Goal: Information Seeking & Learning: Learn about a topic

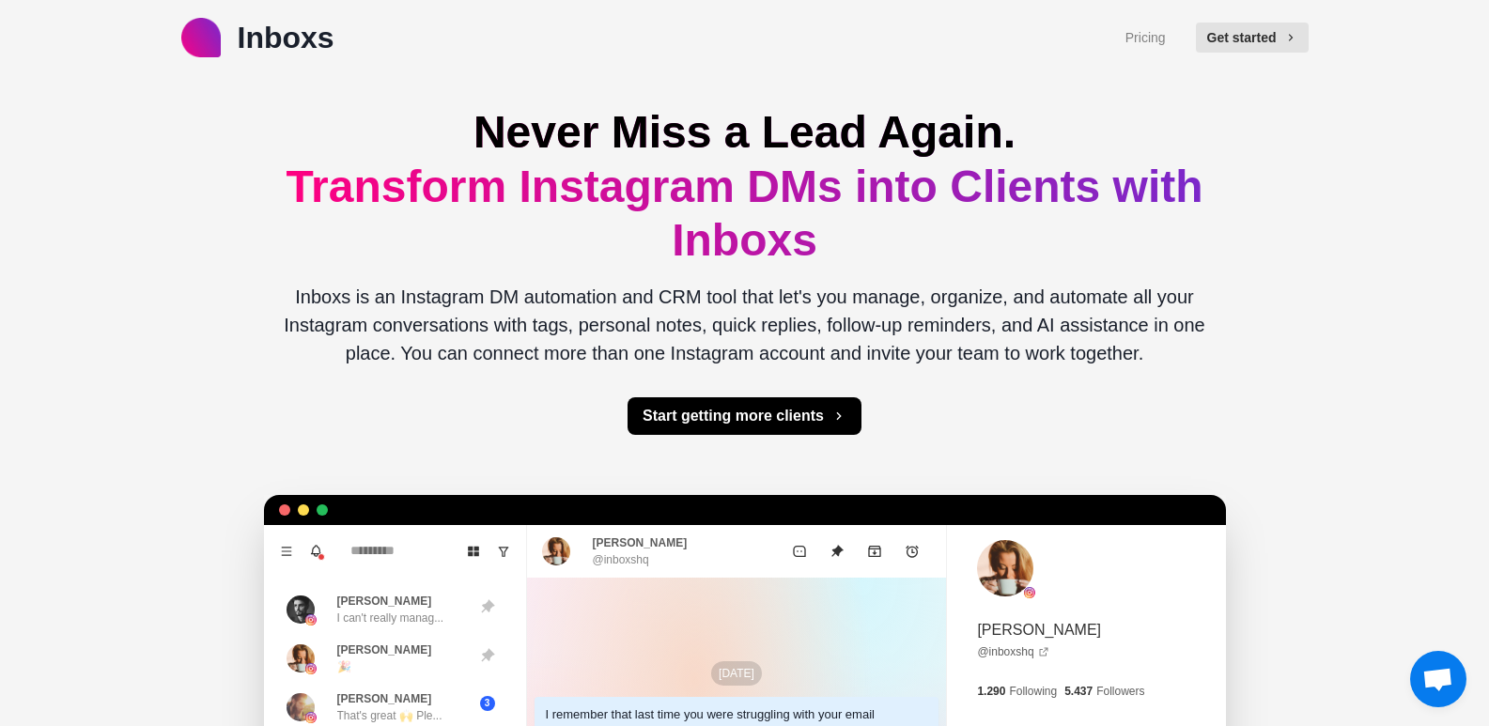
click at [1302, 724] on div "Inboxs Pricing Get started Never Miss a Lead Again. Transform Instagram DMs int…" at bounding box center [744, 544] width 1489 height 1089
drag, startPoint x: 1336, startPoint y: 487, endPoint x: 1093, endPoint y: 583, distance: 260.9
click at [1336, 487] on div "Inboxs Pricing Get started Never Miss a Lead Again. Transform Instagram DMs int…" at bounding box center [744, 544] width 1489 height 1089
drag, startPoint x: 960, startPoint y: 632, endPoint x: 1014, endPoint y: 668, distance: 65.1
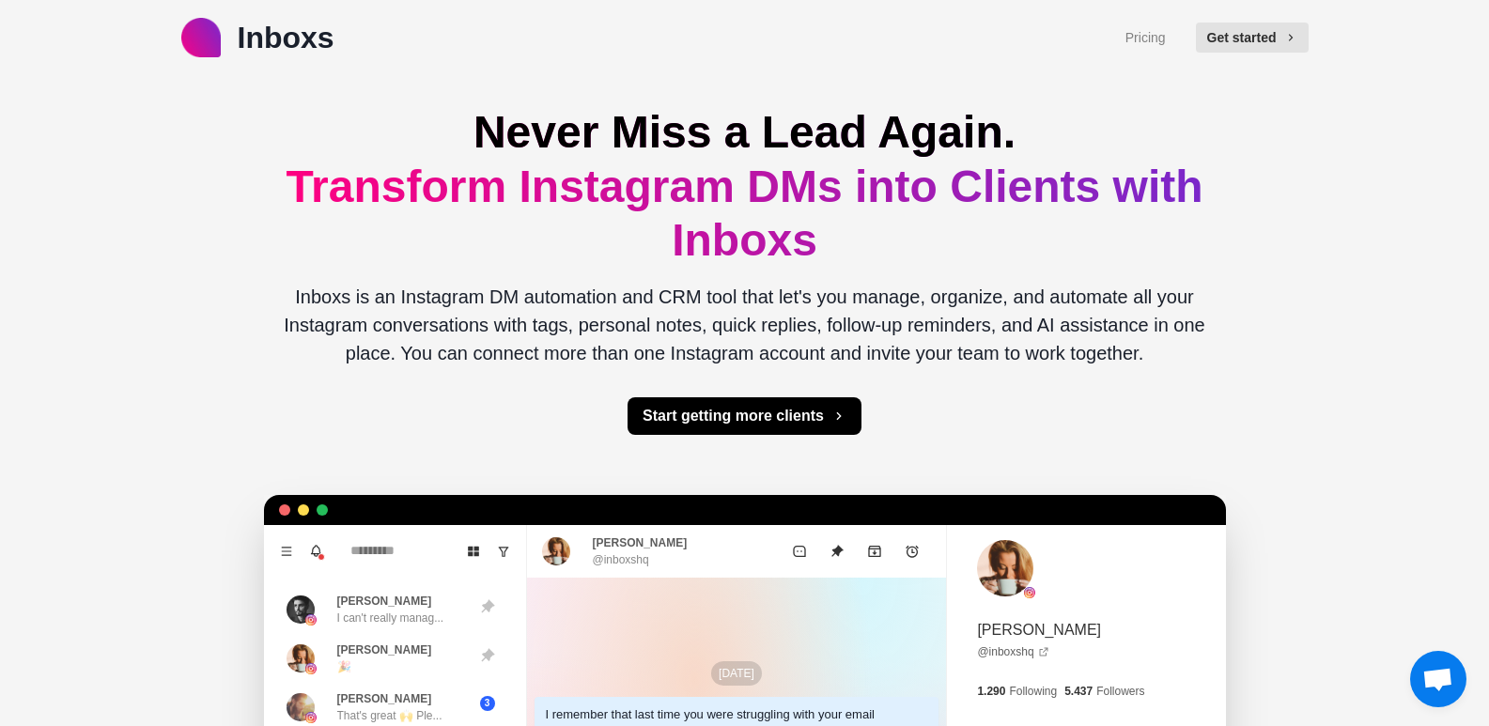
drag, startPoint x: 1018, startPoint y: 667, endPoint x: 1001, endPoint y: 666, distance: 16.9
click at [439, 698] on div "[PERSON_NAME] That's great 🙌 Ple..." at bounding box center [389, 707] width 105 height 34
click at [448, 703] on div "[PERSON_NAME] That's great 🙌 Ple..." at bounding box center [375, 707] width 178 height 34
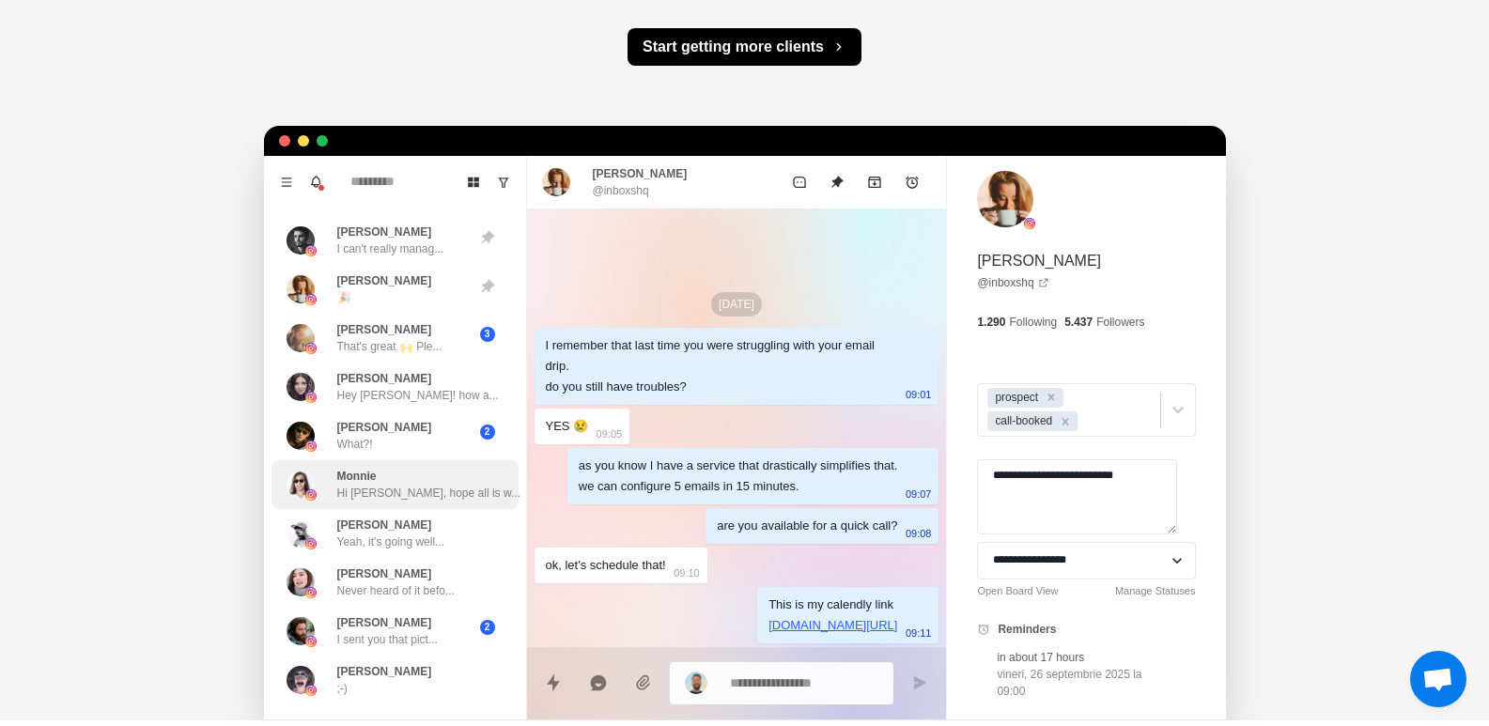
scroll to position [376, 0]
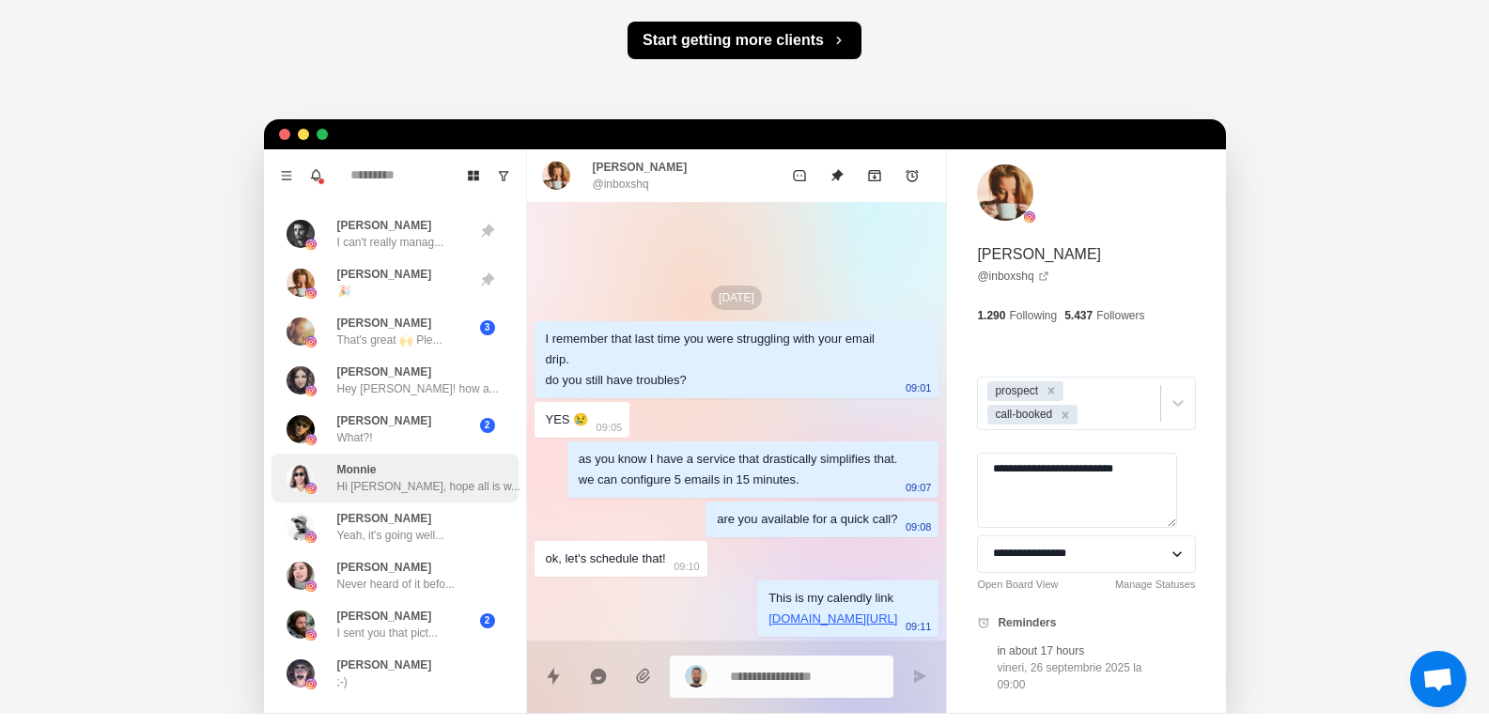
click at [426, 499] on div "[PERSON_NAME], hope all is w... 4" at bounding box center [394, 478] width 247 height 49
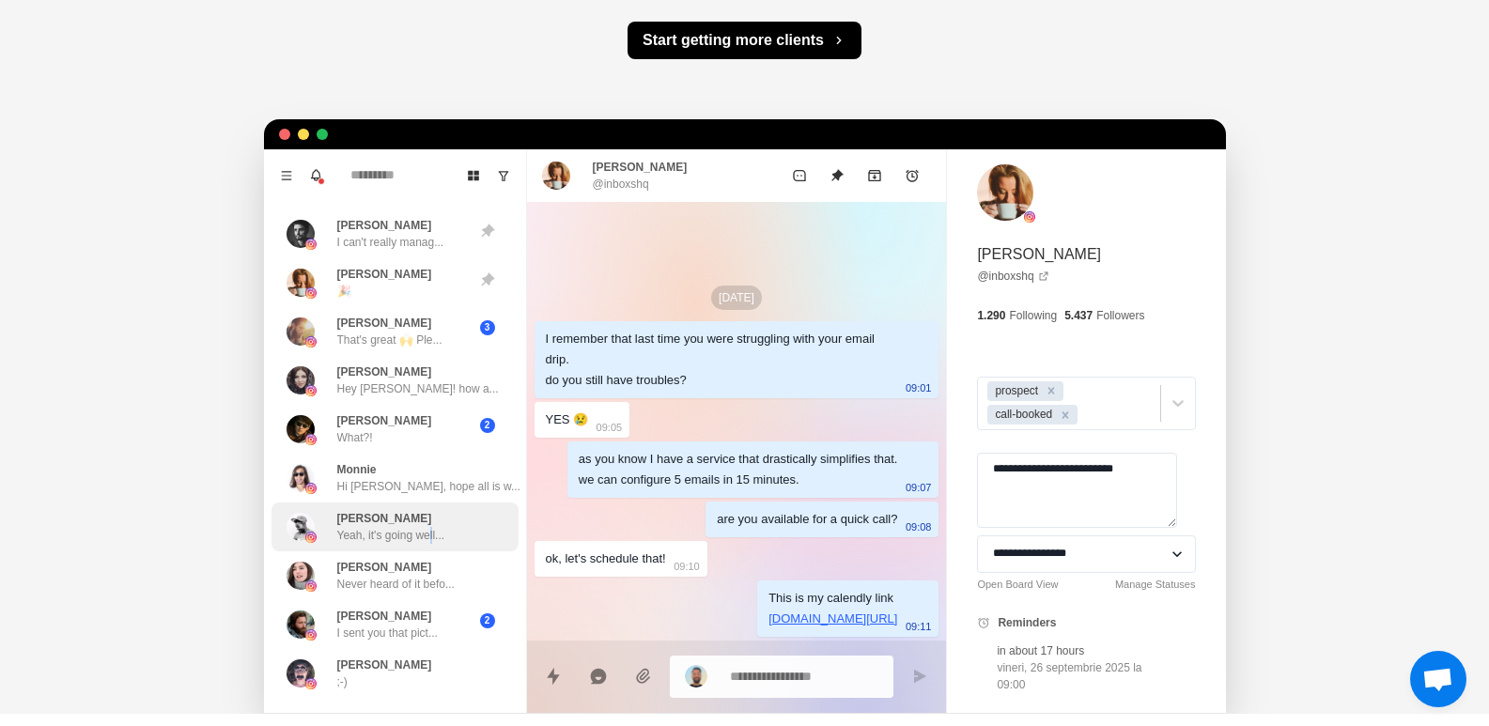
click at [433, 514] on div "[PERSON_NAME], it's going well..." at bounding box center [394, 526] width 247 height 49
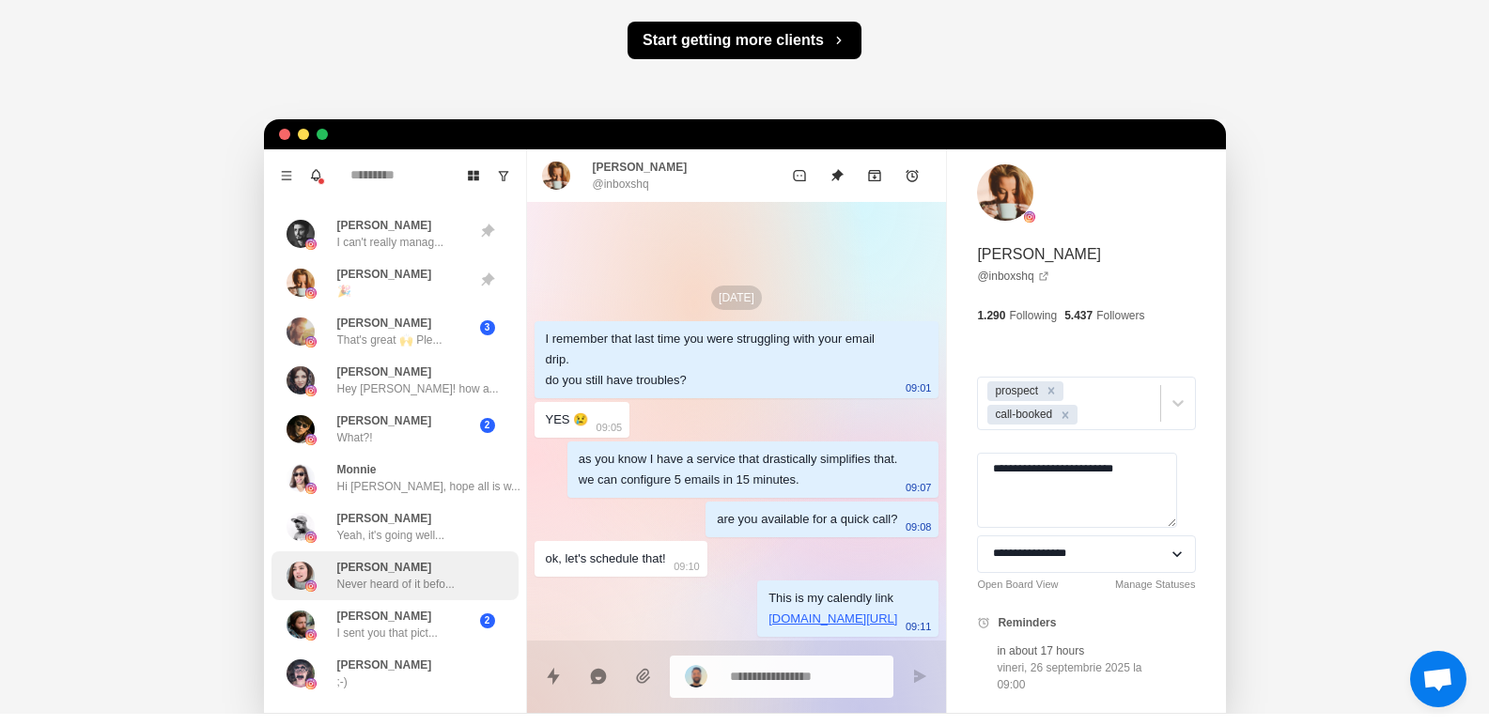
click at [458, 590] on div "[PERSON_NAME] Never heard of it befo..." at bounding box center [394, 575] width 247 height 49
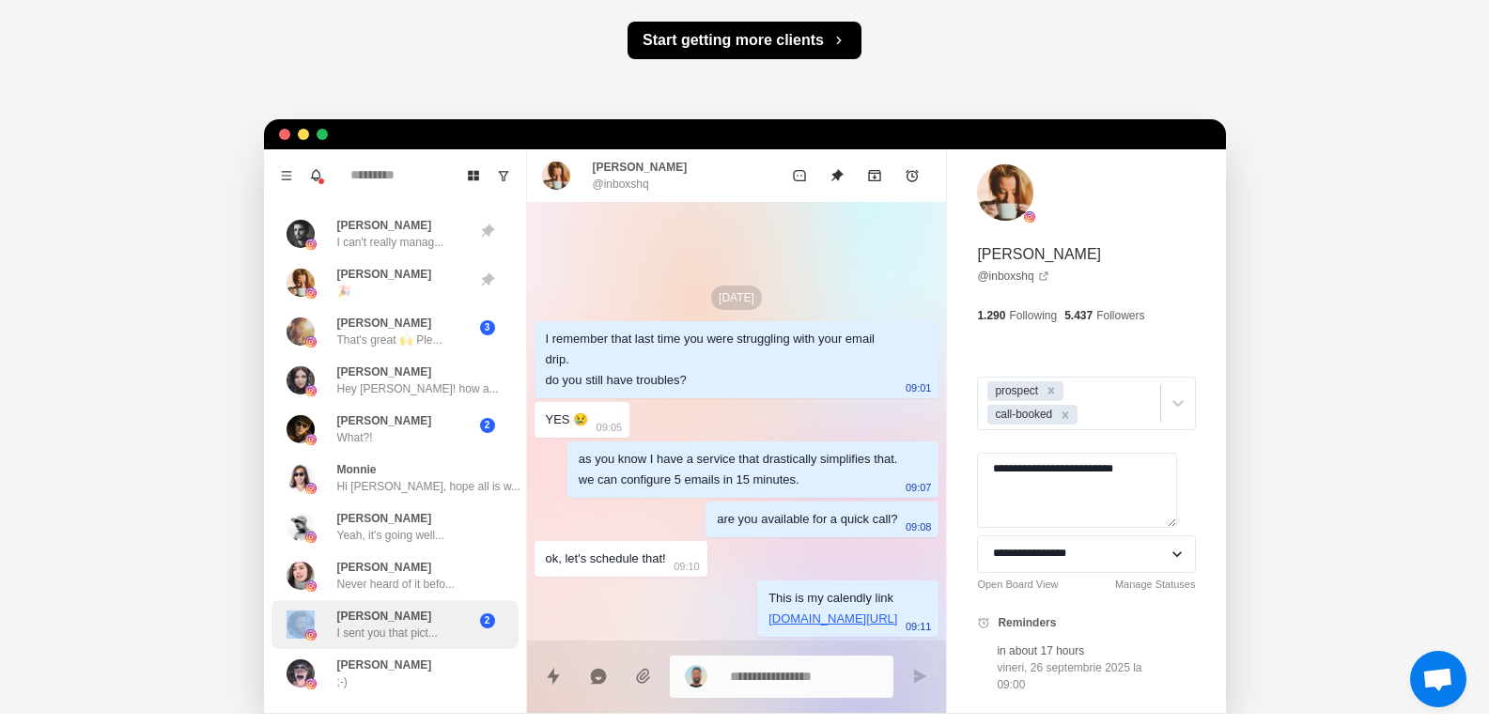
click at [496, 633] on div "2" at bounding box center [487, 625] width 47 height 34
click at [505, 634] on div "[PERSON_NAME] I sent you that pict... 2" at bounding box center [394, 624] width 247 height 49
drag, startPoint x: 795, startPoint y: 640, endPoint x: 810, endPoint y: 649, distance: 16.9
click at [810, 641] on div "[PERSON_NAME] @inboxshq [DATE] I remember that last time you were struggling wi…" at bounding box center [737, 431] width 420 height 564
click at [792, 678] on textarea at bounding box center [804, 676] width 149 height 27
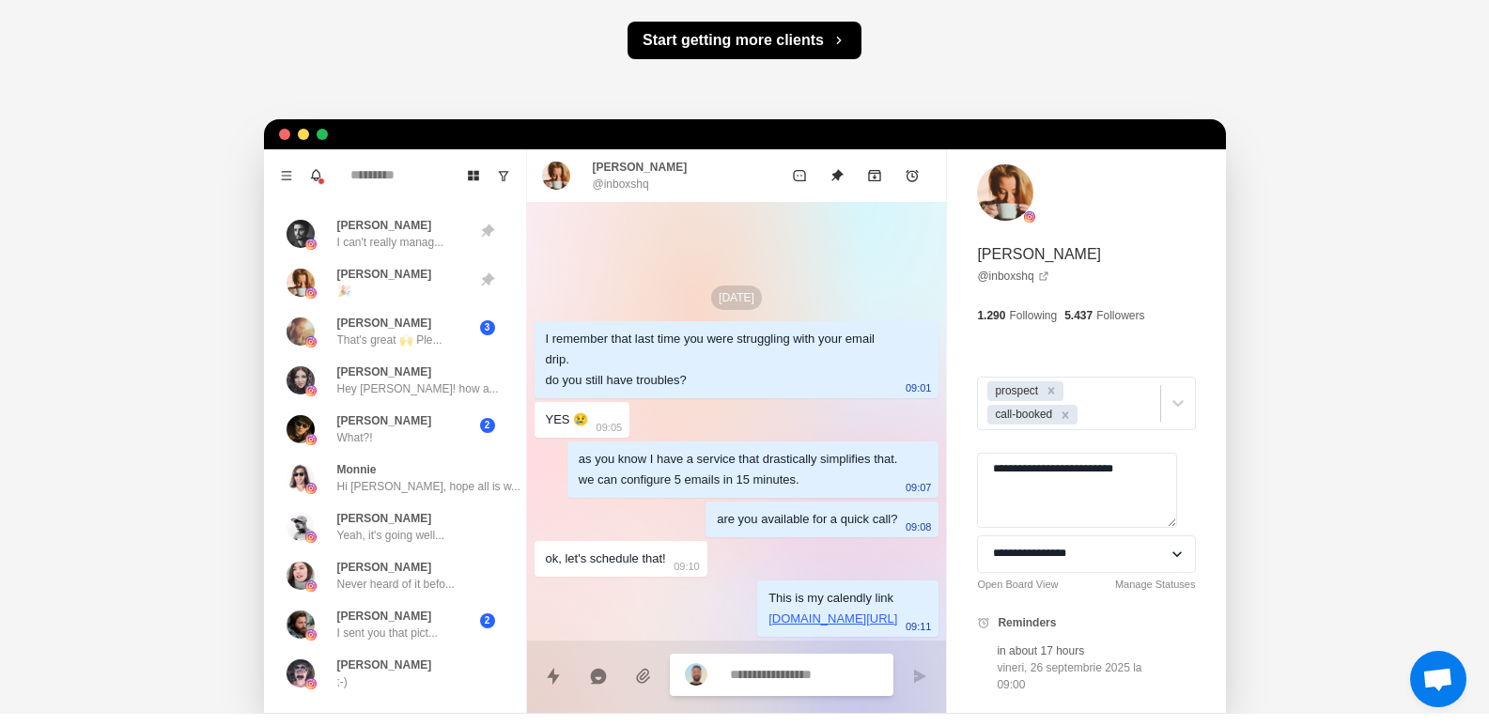
click at [788, 677] on textarea at bounding box center [804, 674] width 149 height 27
click at [716, 676] on div at bounding box center [782, 675] width 224 height 42
click at [701, 674] on div at bounding box center [707, 676] width 45 height 23
click at [658, 672] on div at bounding box center [737, 669] width 420 height 57
type textarea "*"
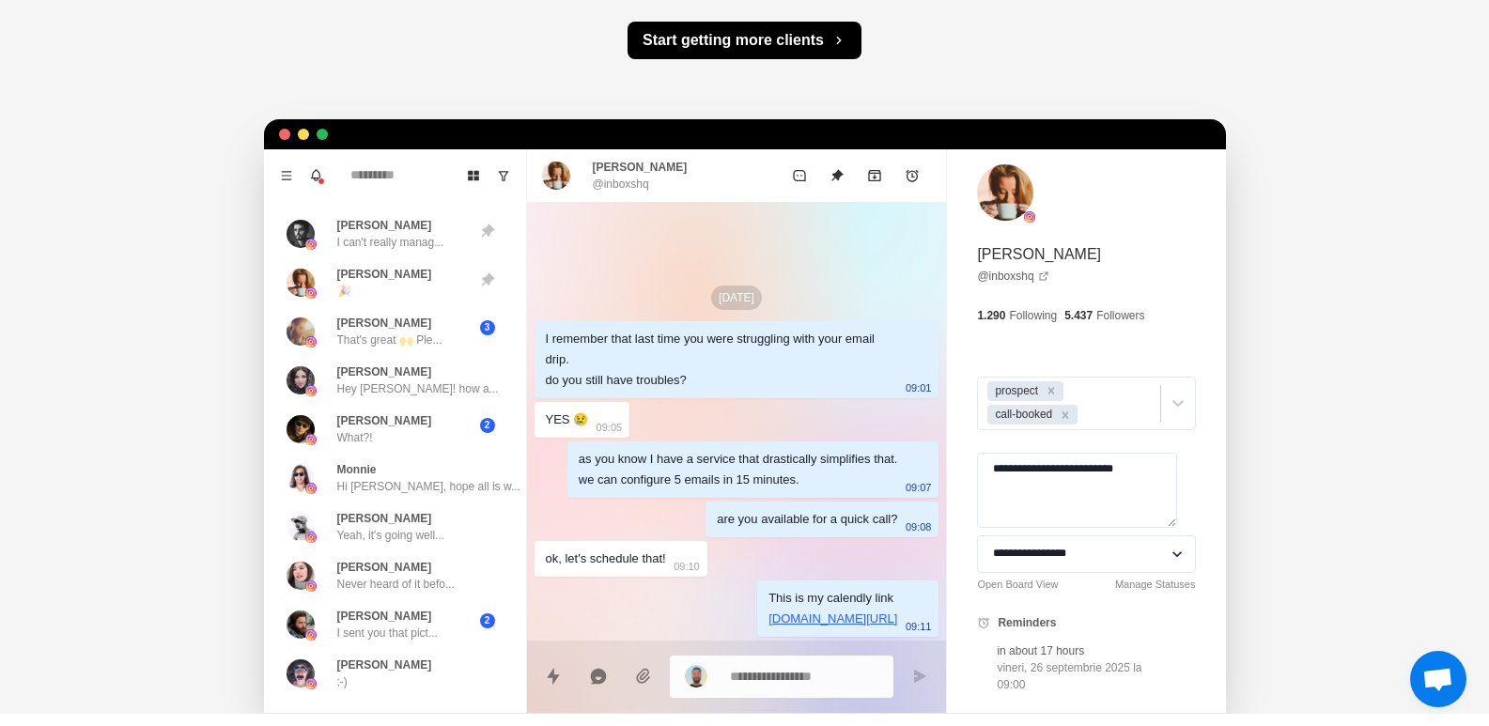
click at [739, 675] on textarea at bounding box center [804, 676] width 149 height 27
click at [749, 675] on textarea at bounding box center [804, 674] width 149 height 27
type textarea "*"
type textarea "**"
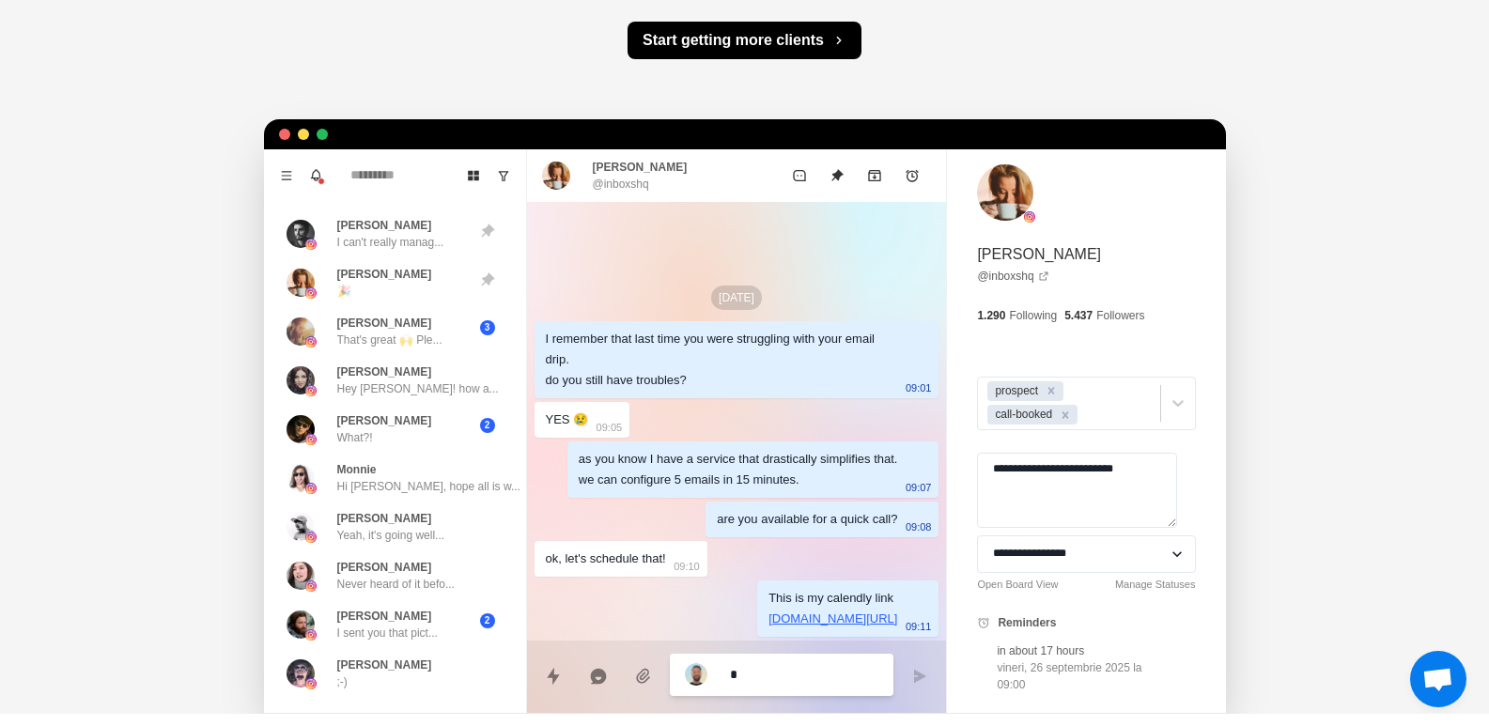
type textarea "*"
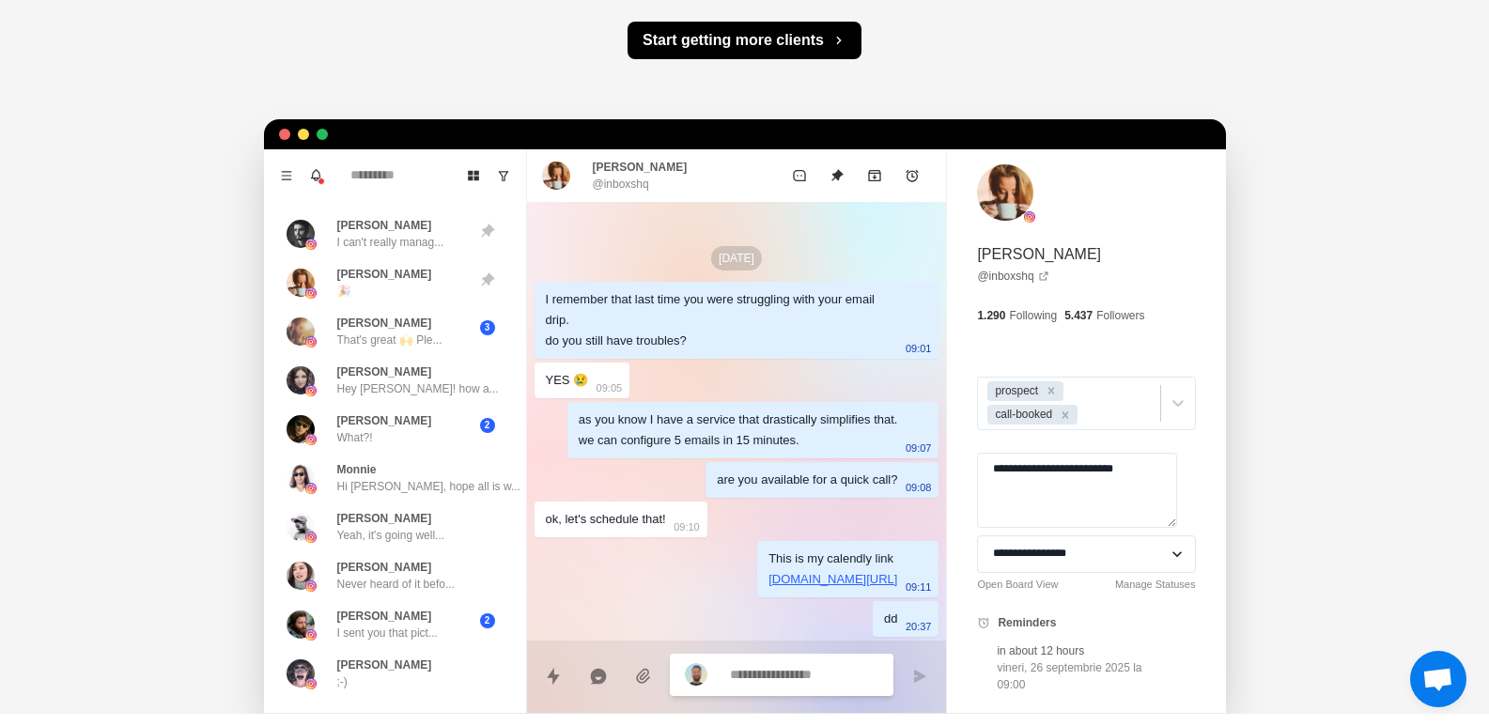
type textarea "*"
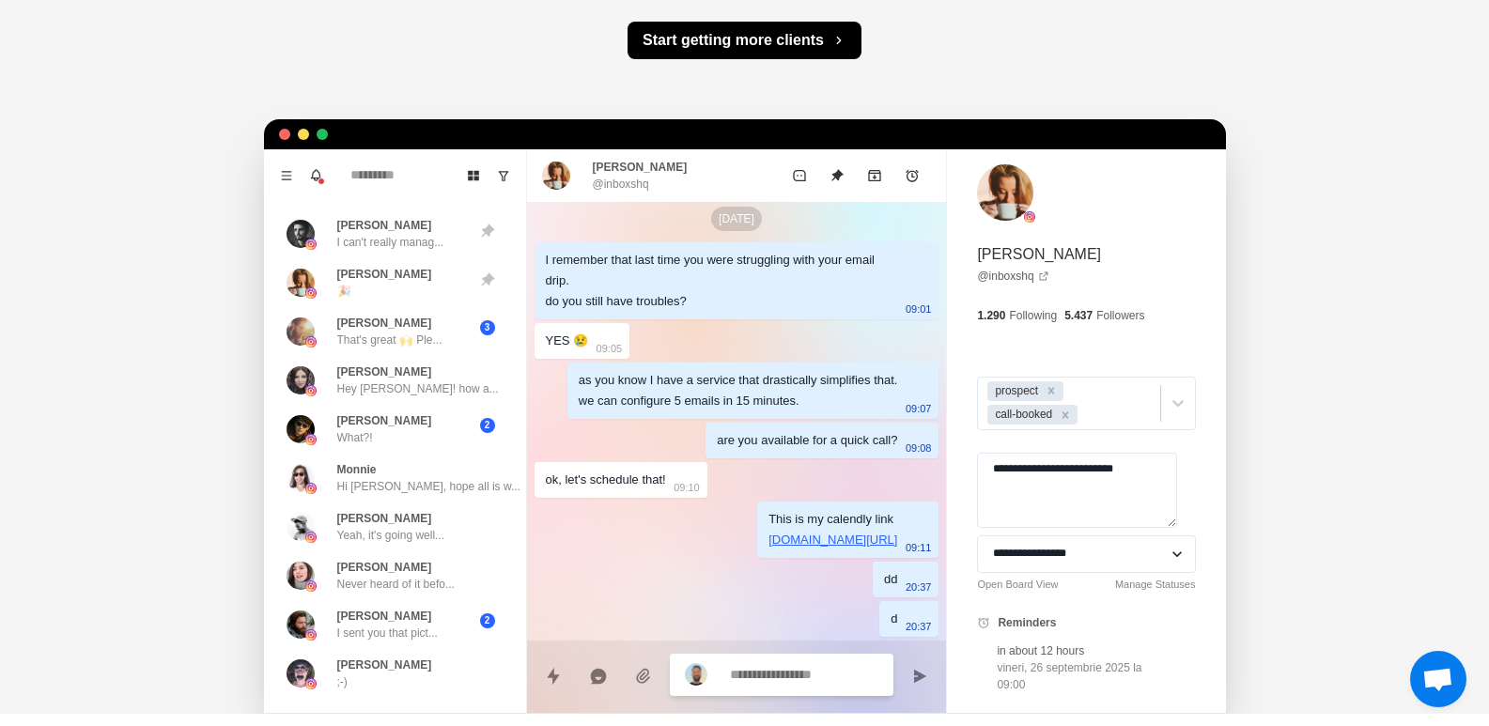
type textarea "*"
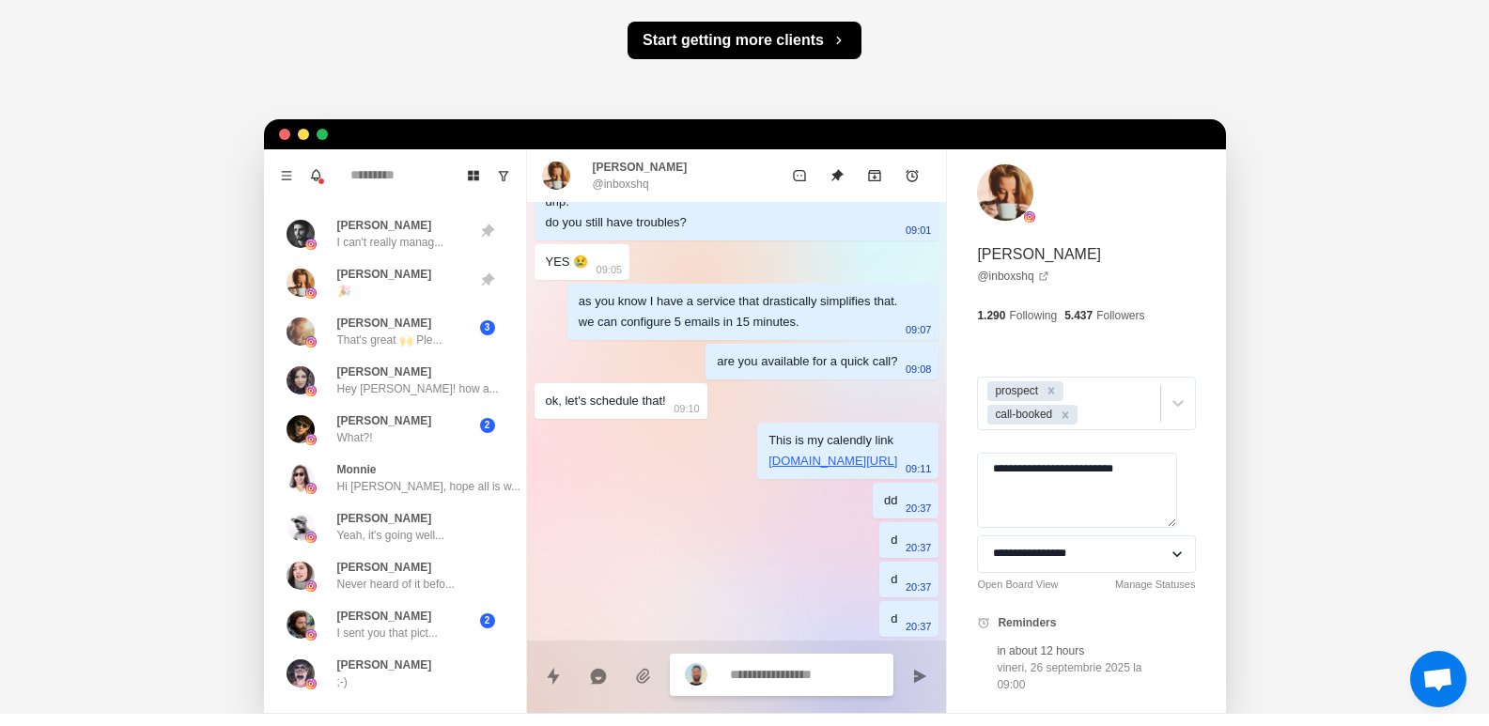
type textarea "*"
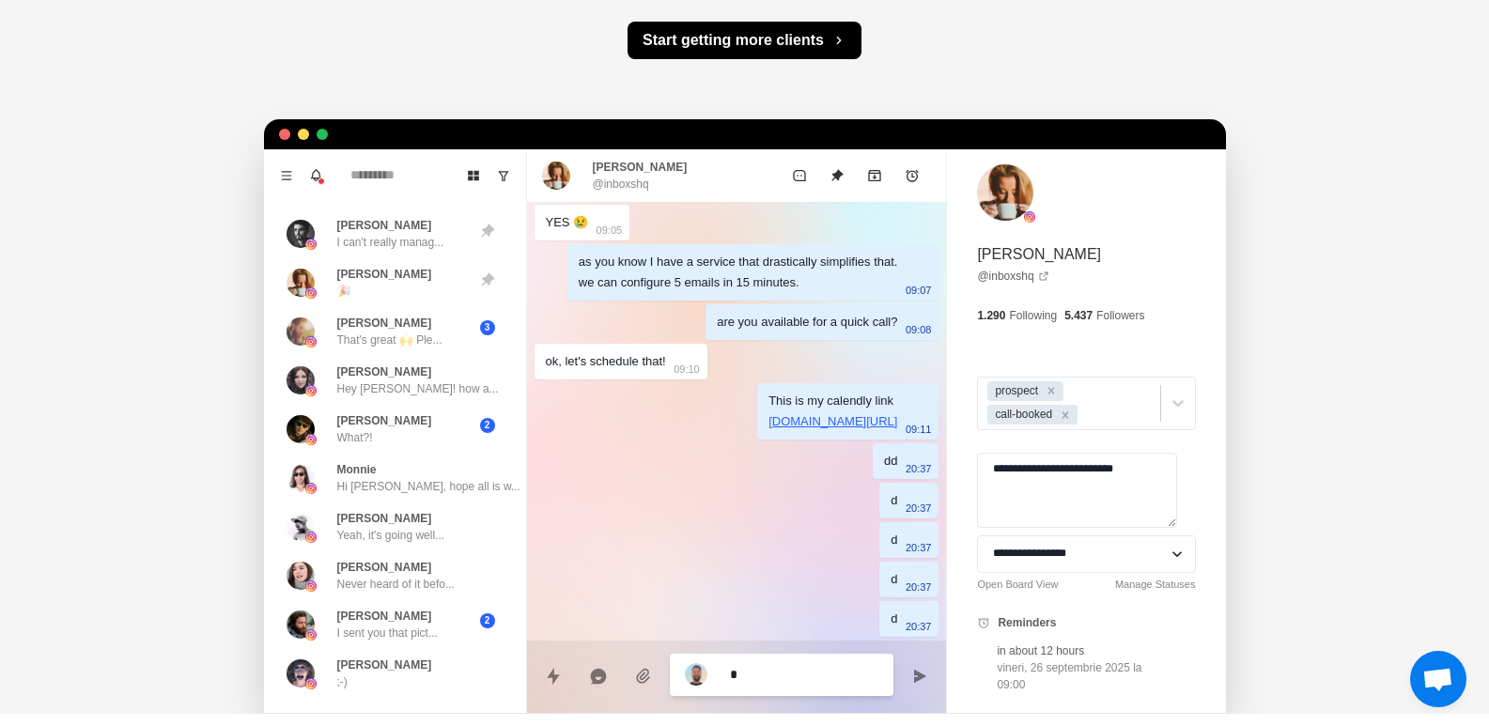
type textarea "*"
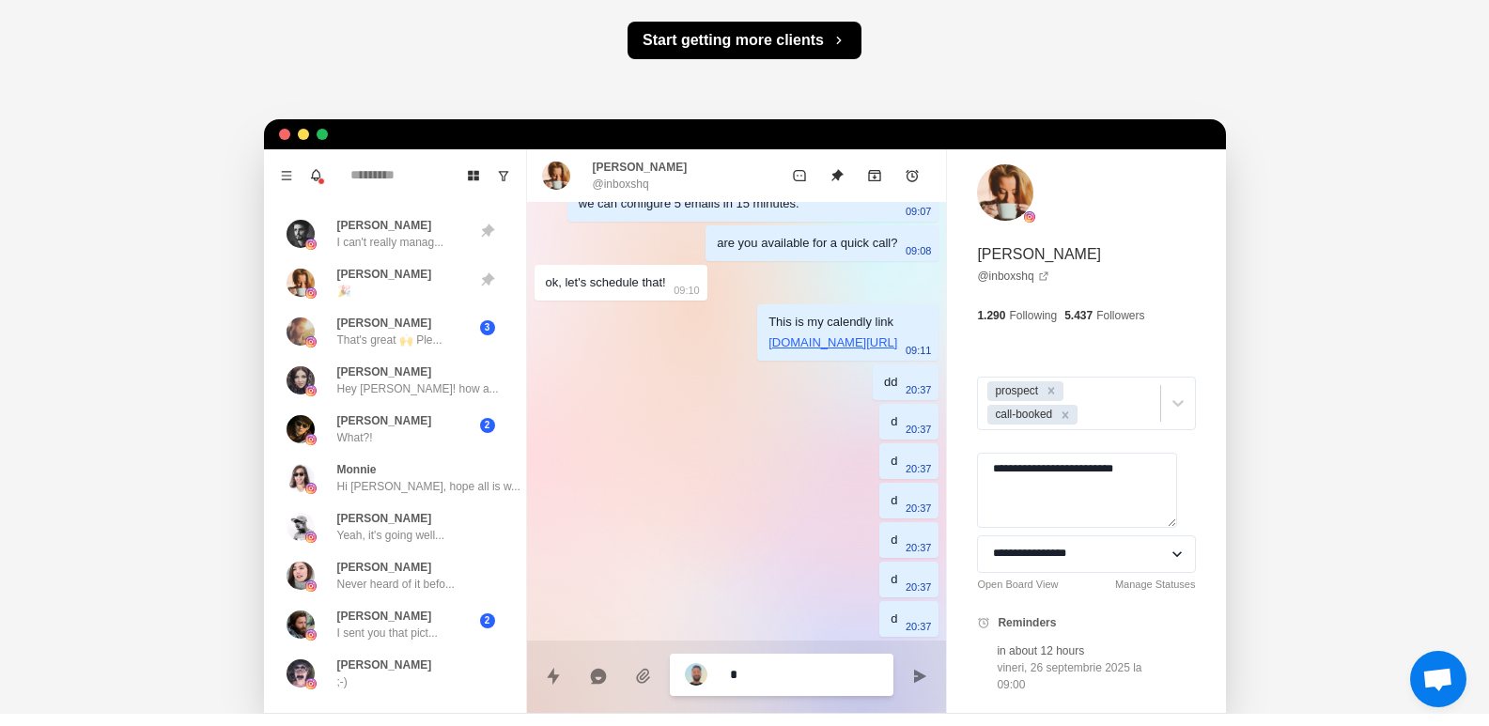
type textarea "*"
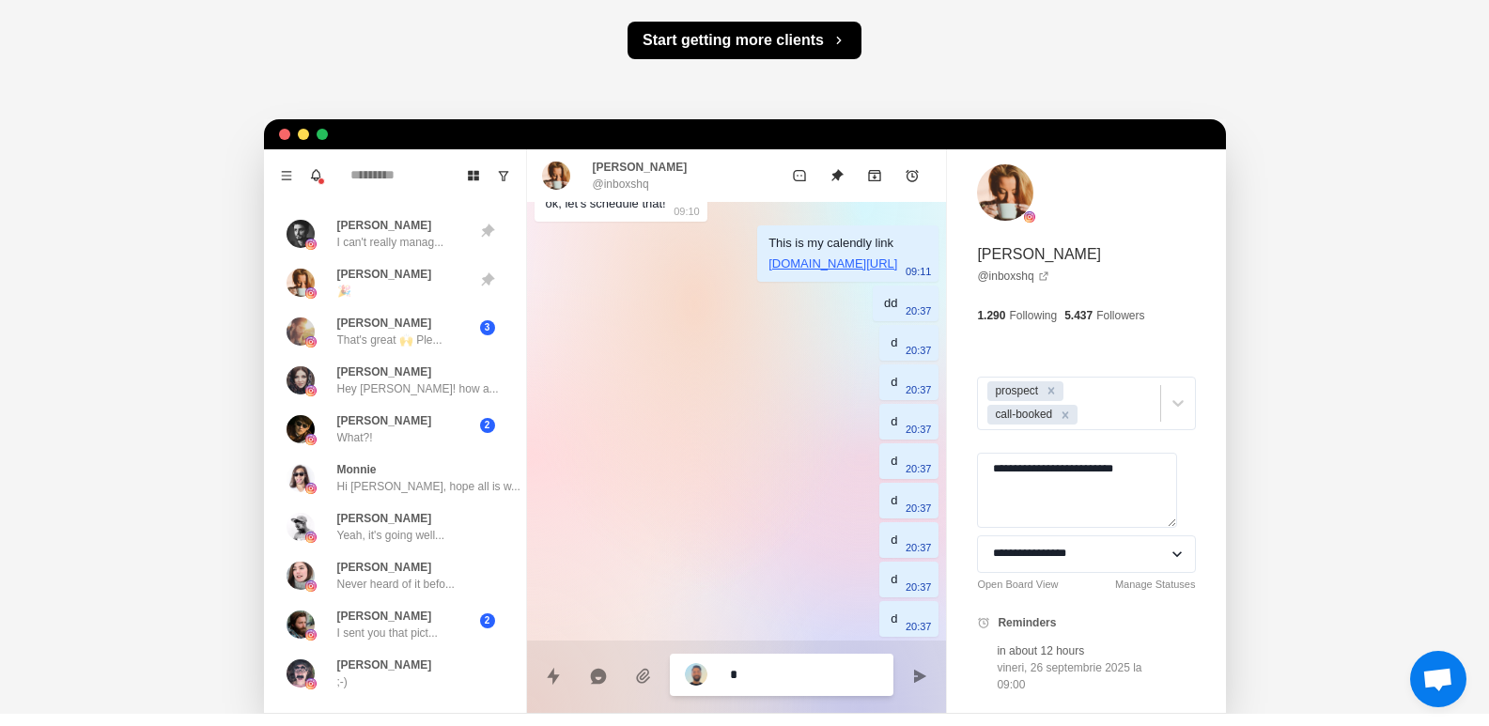
type textarea "**"
type textarea "*"
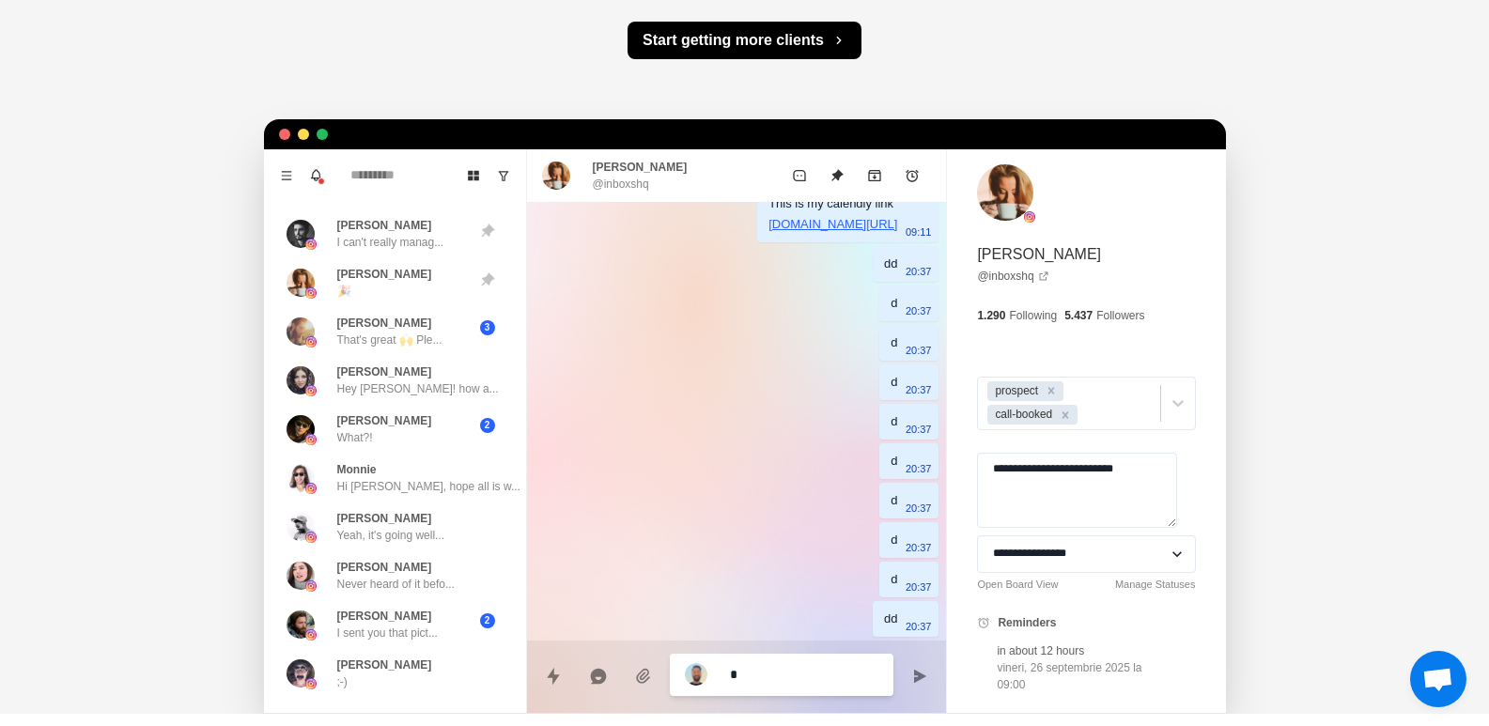
type textarea "*"
type textarea "**"
type textarea "*"
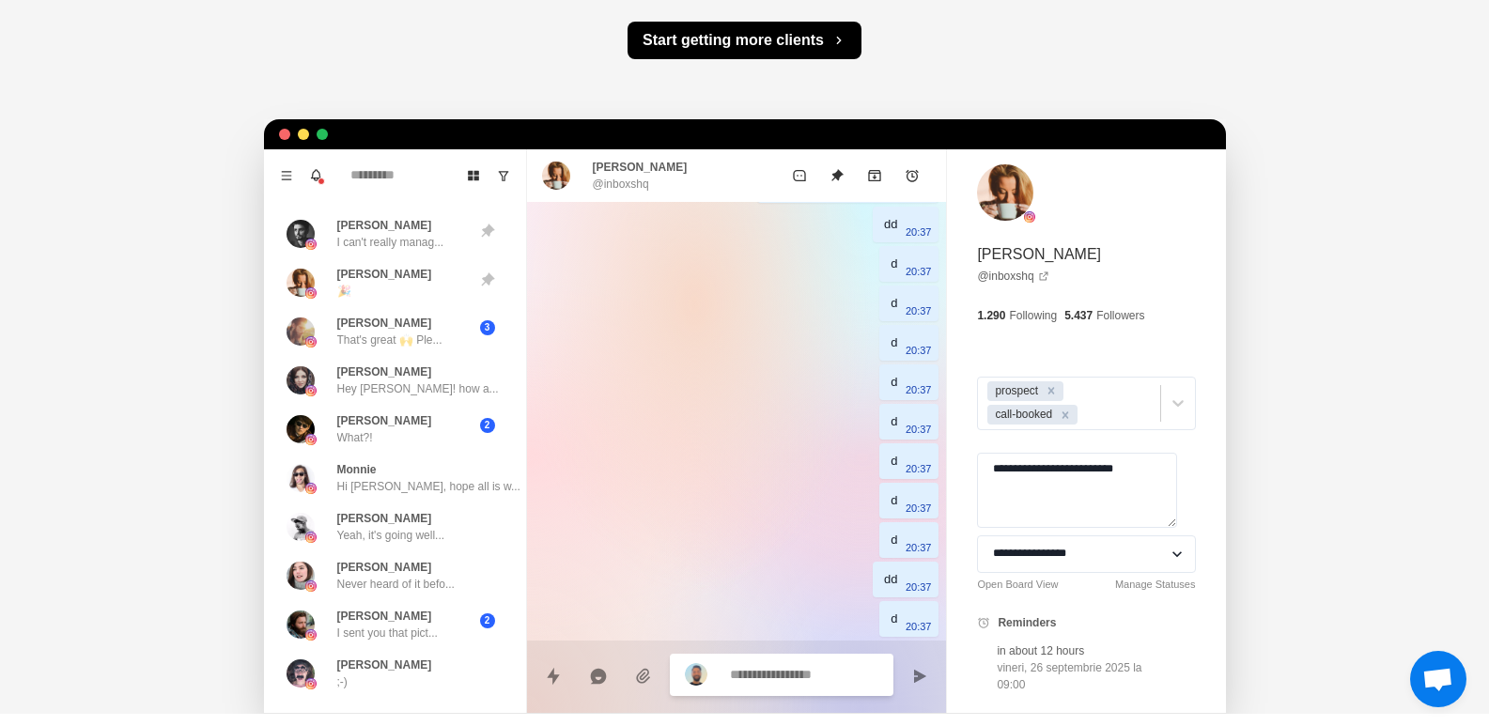
type textarea "*"
type textarea "**"
type textarea "*"
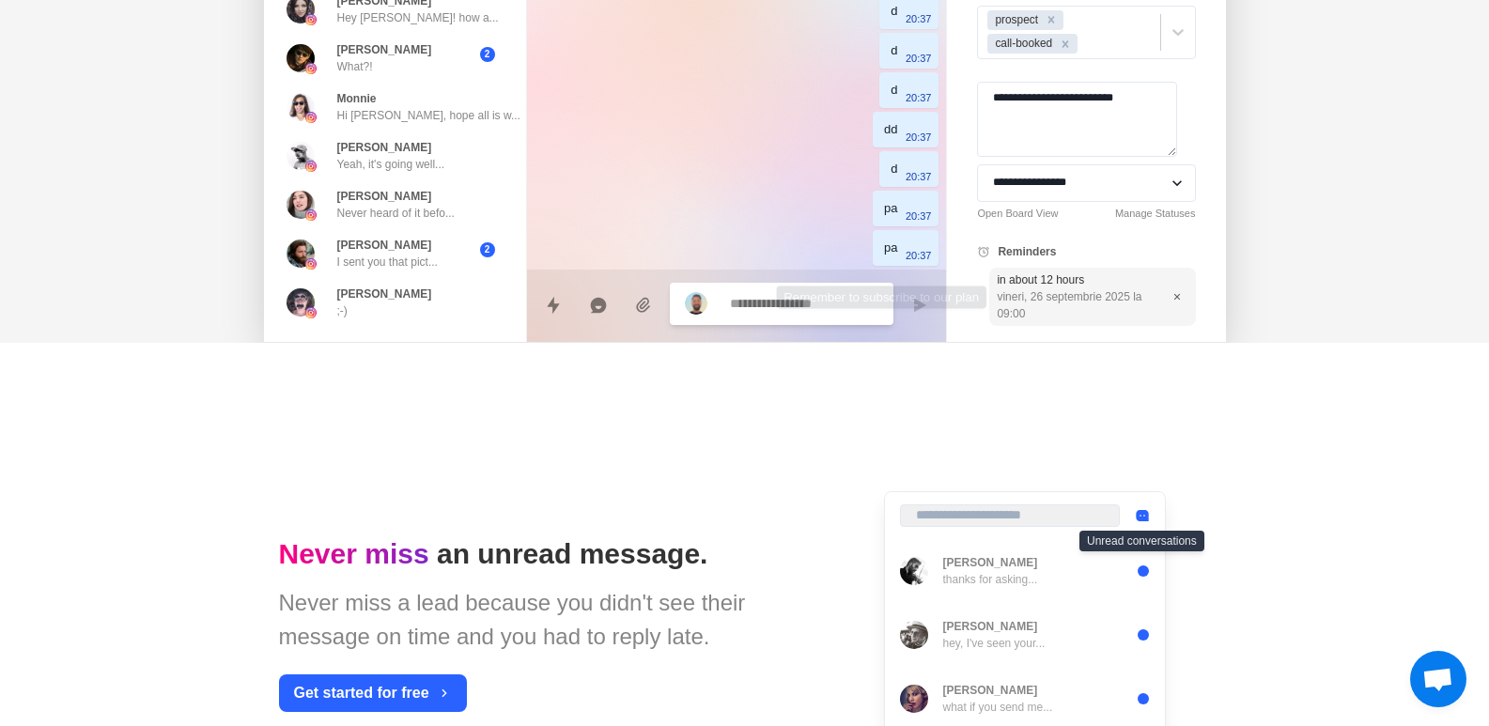
scroll to position [751, 0]
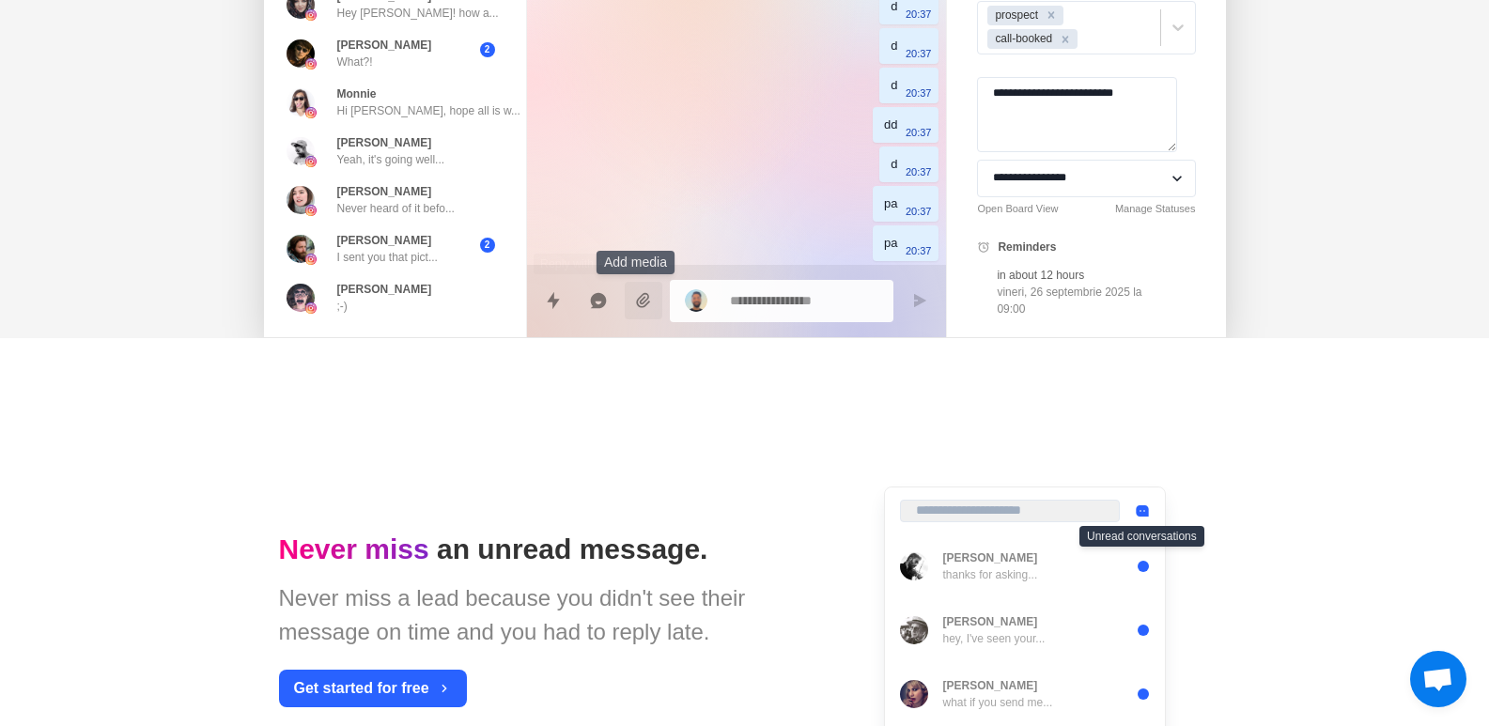
click at [640, 287] on button "Add media" at bounding box center [644, 301] width 38 height 38
click at [585, 287] on button "Reply with AI" at bounding box center [598, 301] width 38 height 38
type textarea "*"
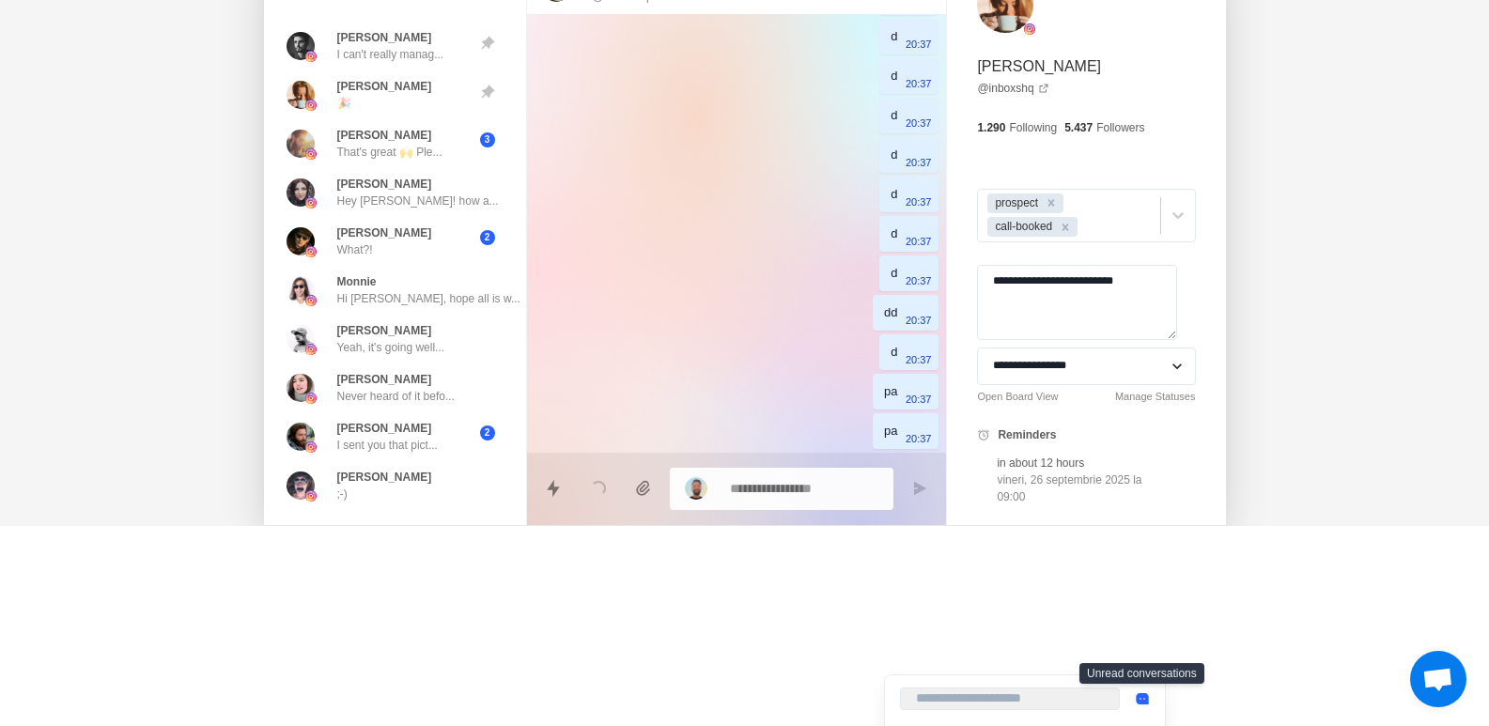
scroll to position [470, 0]
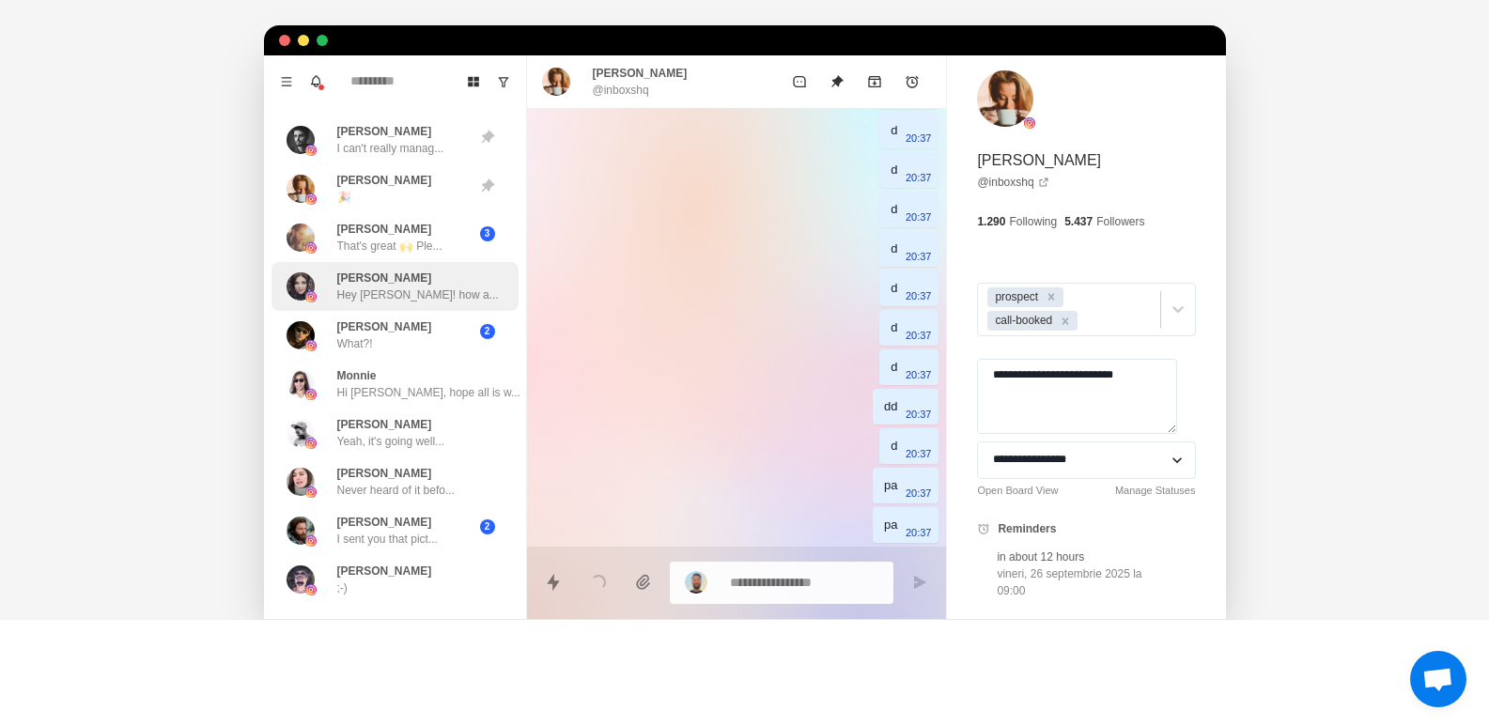
click at [314, 264] on div "[PERSON_NAME] Hey [PERSON_NAME]! how a..." at bounding box center [394, 286] width 247 height 49
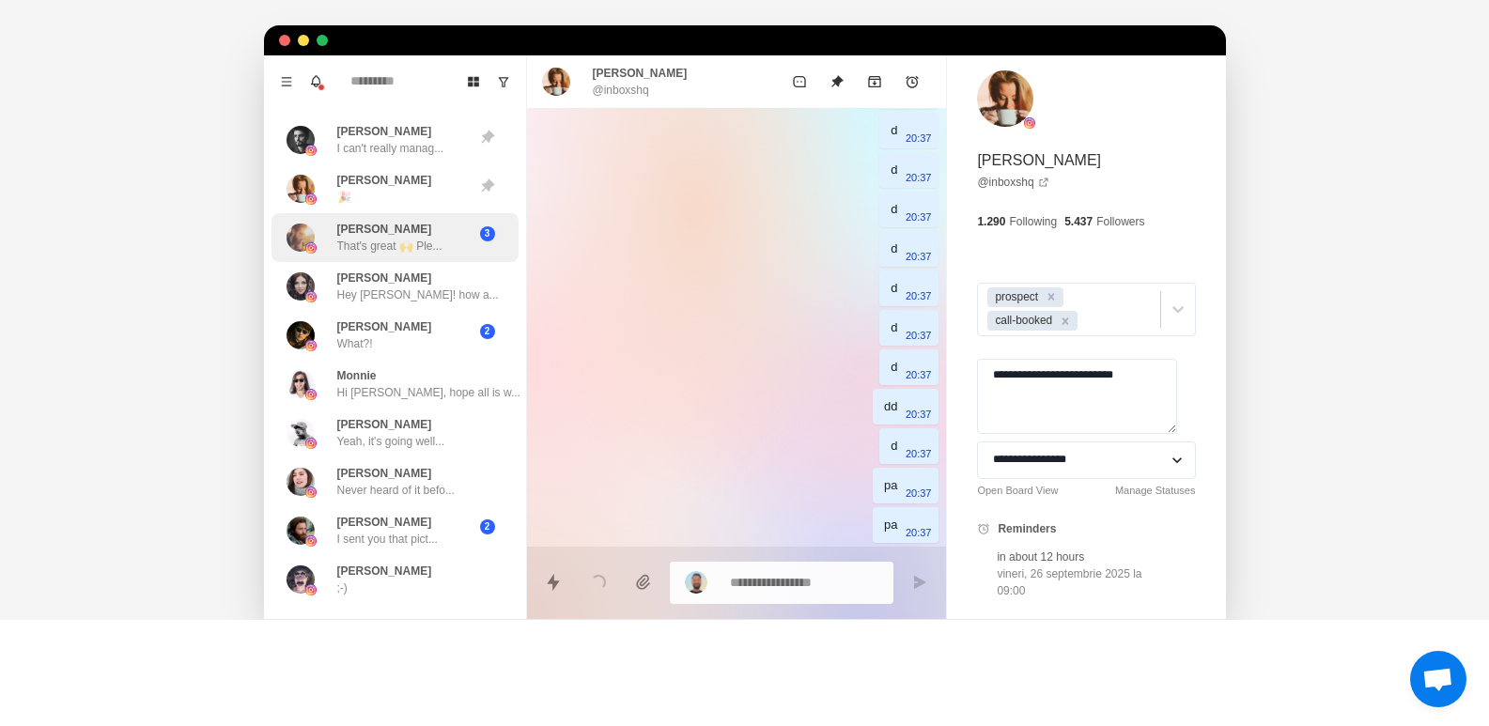
click at [363, 232] on p "[PERSON_NAME]" at bounding box center [384, 229] width 95 height 17
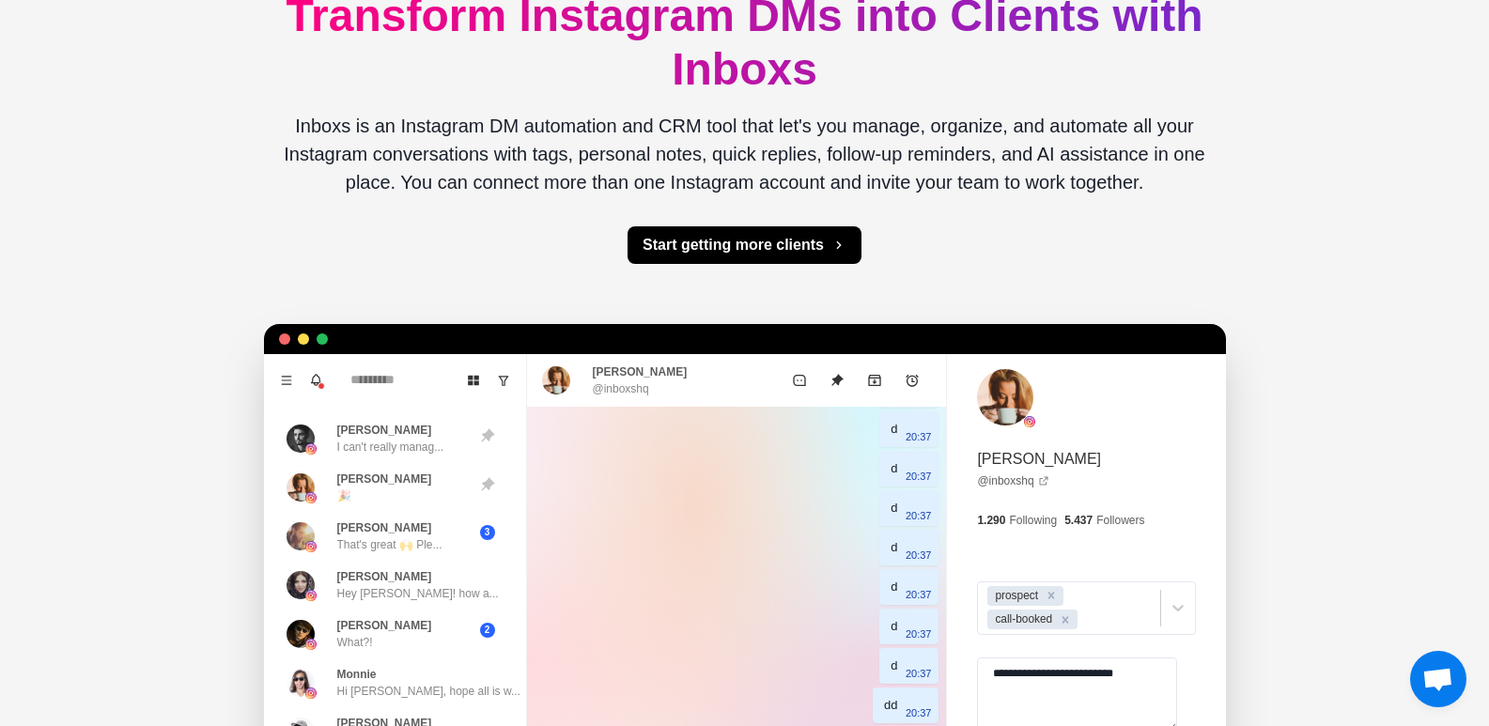
scroll to position [0, 0]
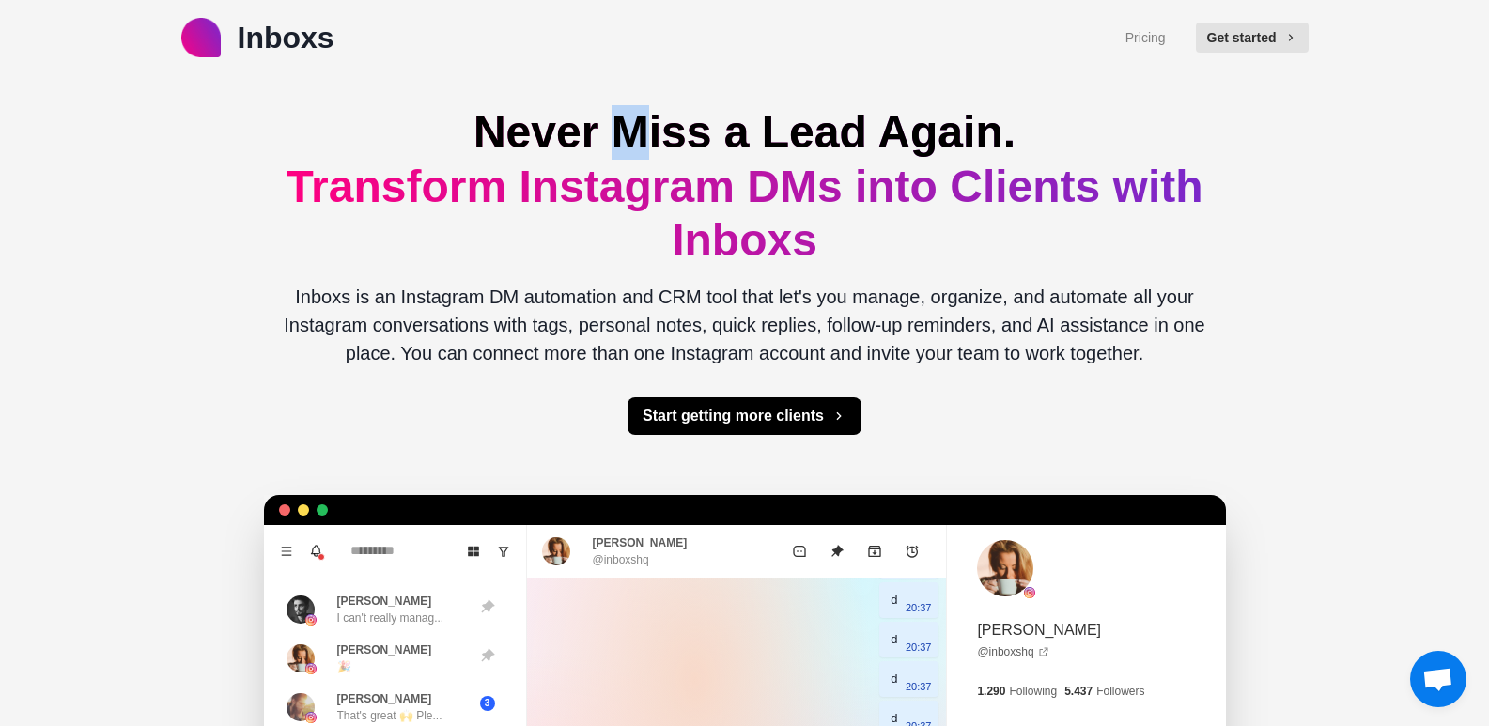
drag, startPoint x: 724, startPoint y: 133, endPoint x: 749, endPoint y: 165, distance: 40.8
click at [760, 136] on span "Never Miss a Lead Again." at bounding box center [744, 132] width 542 height 50
drag, startPoint x: 686, startPoint y: 187, endPoint x: 904, endPoint y: 188, distance: 217.9
click at [828, 187] on h1 "Never Miss a Lead Again. Transform Instagram DMs into Clients with Inboxs" at bounding box center [745, 186] width 932 height 162
click at [1121, 192] on h1 "Never Miss a Lead Again. Transform Instagram DMs into Clients with Inboxs" at bounding box center [745, 186] width 932 height 162
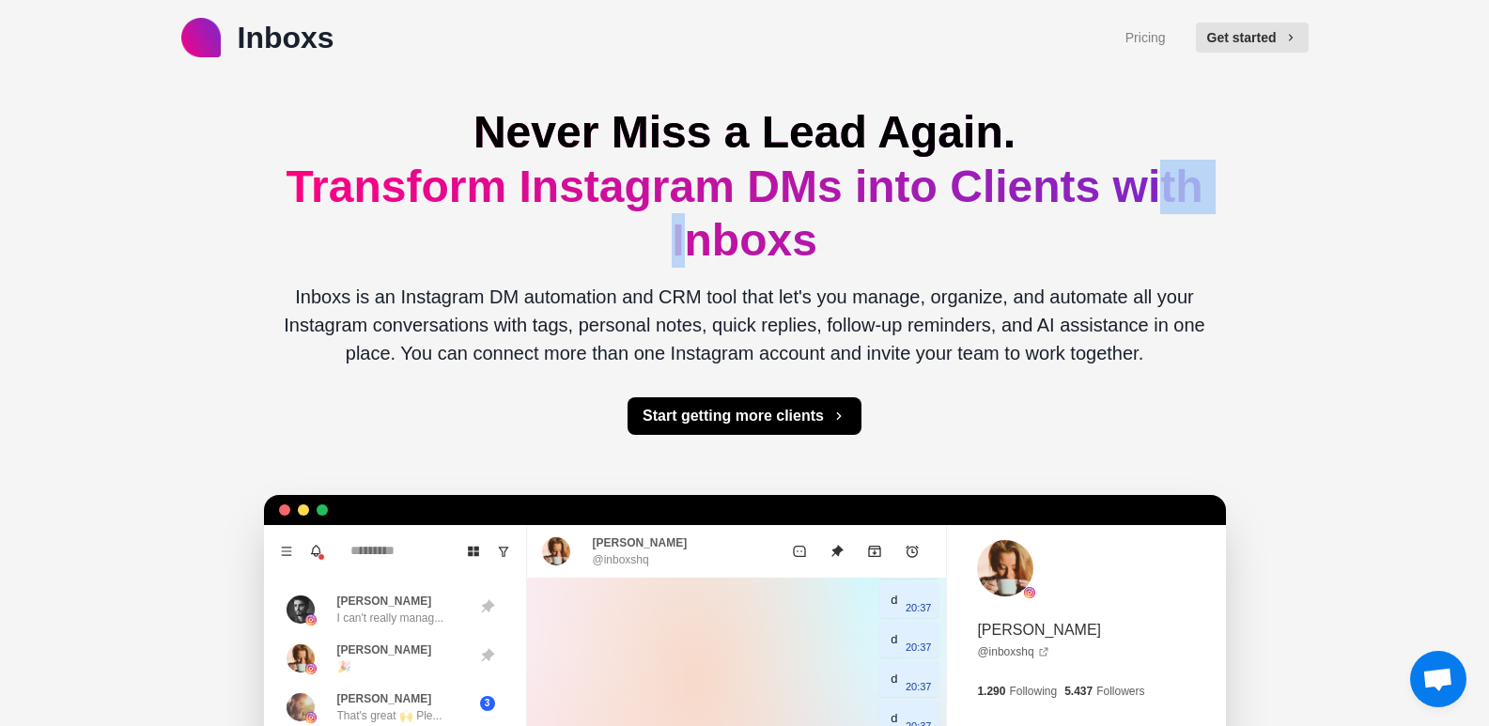
drag, startPoint x: 667, startPoint y: 239, endPoint x: 779, endPoint y: 250, distance: 112.2
click at [754, 242] on h1 "Never Miss a Lead Again. Transform Instagram DMs into Clients with Inboxs" at bounding box center [745, 186] width 932 height 162
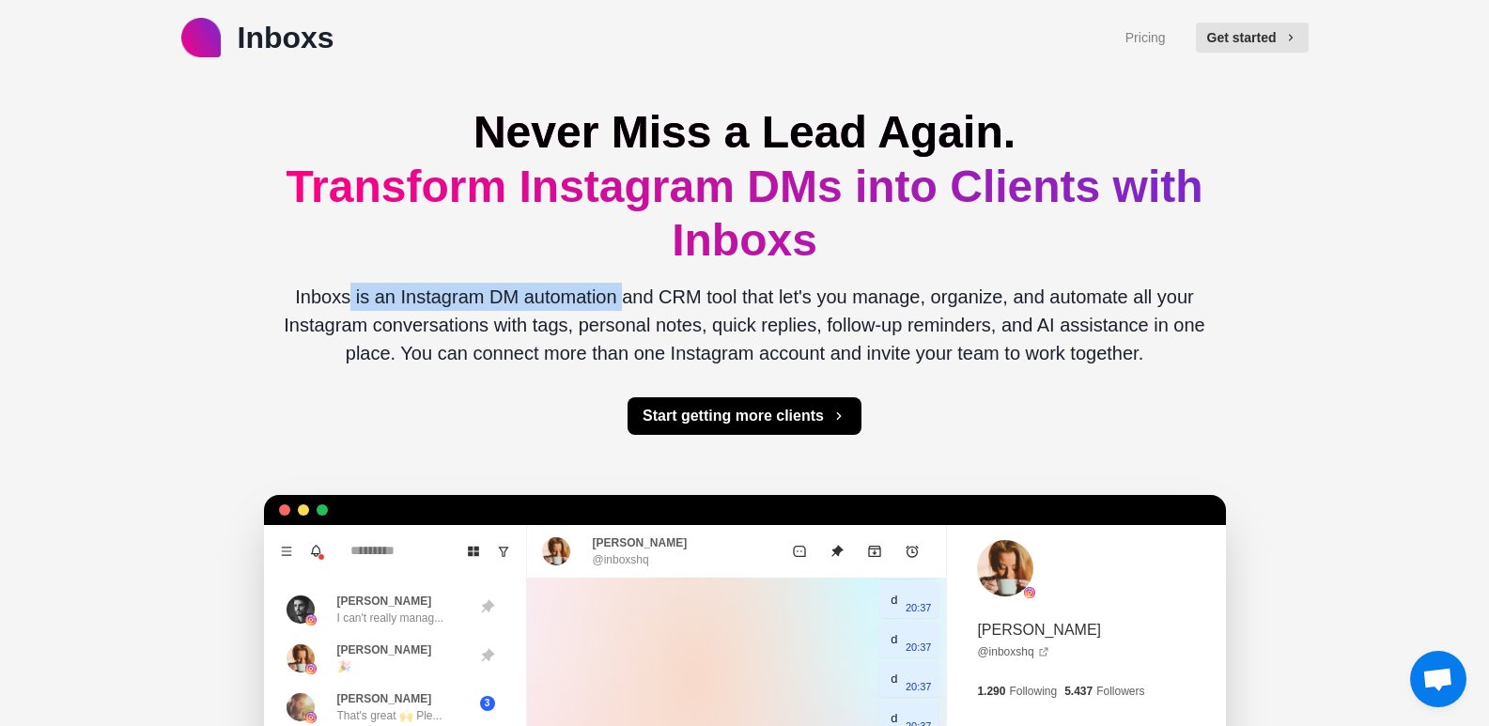
drag, startPoint x: 362, startPoint y: 286, endPoint x: 642, endPoint y: 290, distance: 280.9
click at [634, 290] on p "Inboxs is an Instagram DM automation and CRM tool that let's you manage, organi…" at bounding box center [745, 325] width 932 height 85
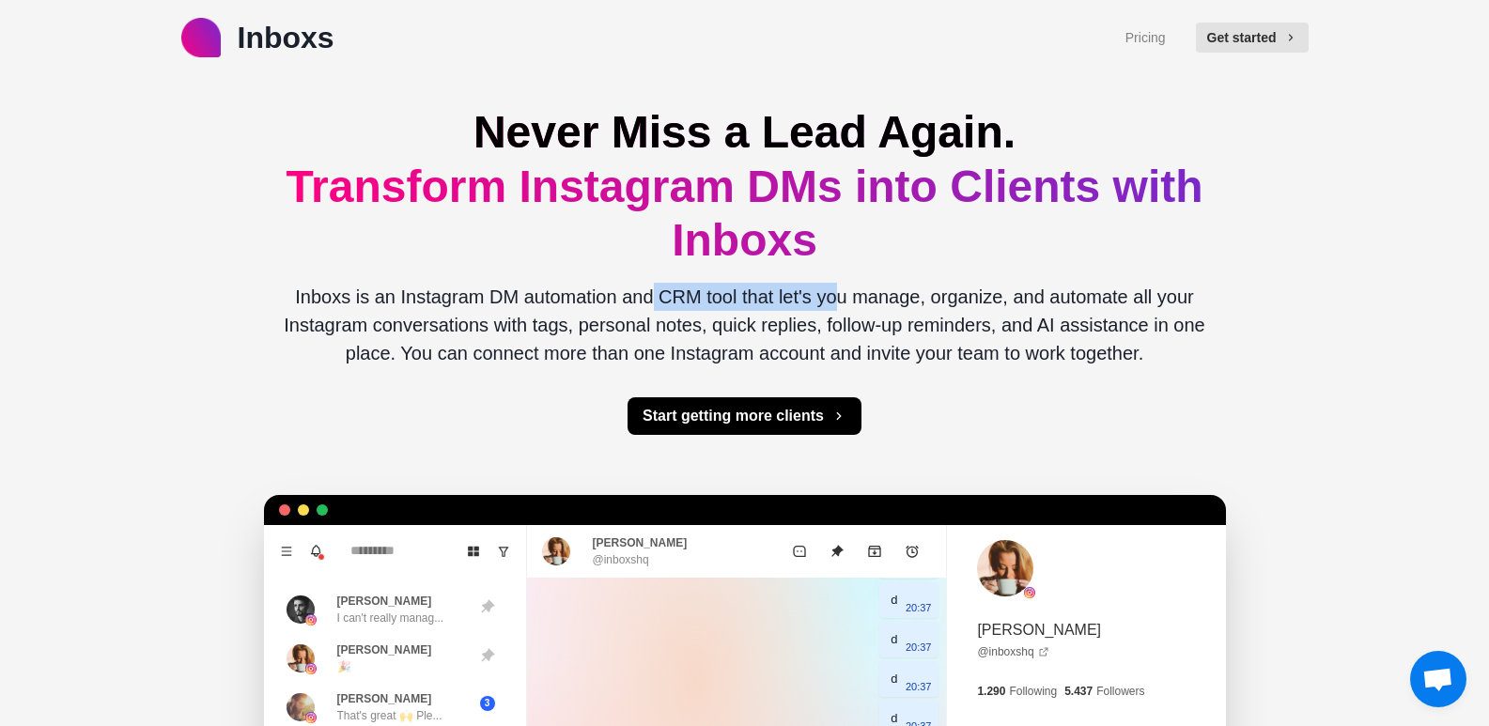
drag, startPoint x: 703, startPoint y: 296, endPoint x: 979, endPoint y: 302, distance: 275.3
click at [871, 296] on p "Inboxs is an Instagram DM automation and CRM tool that let's you manage, organi…" at bounding box center [745, 325] width 932 height 85
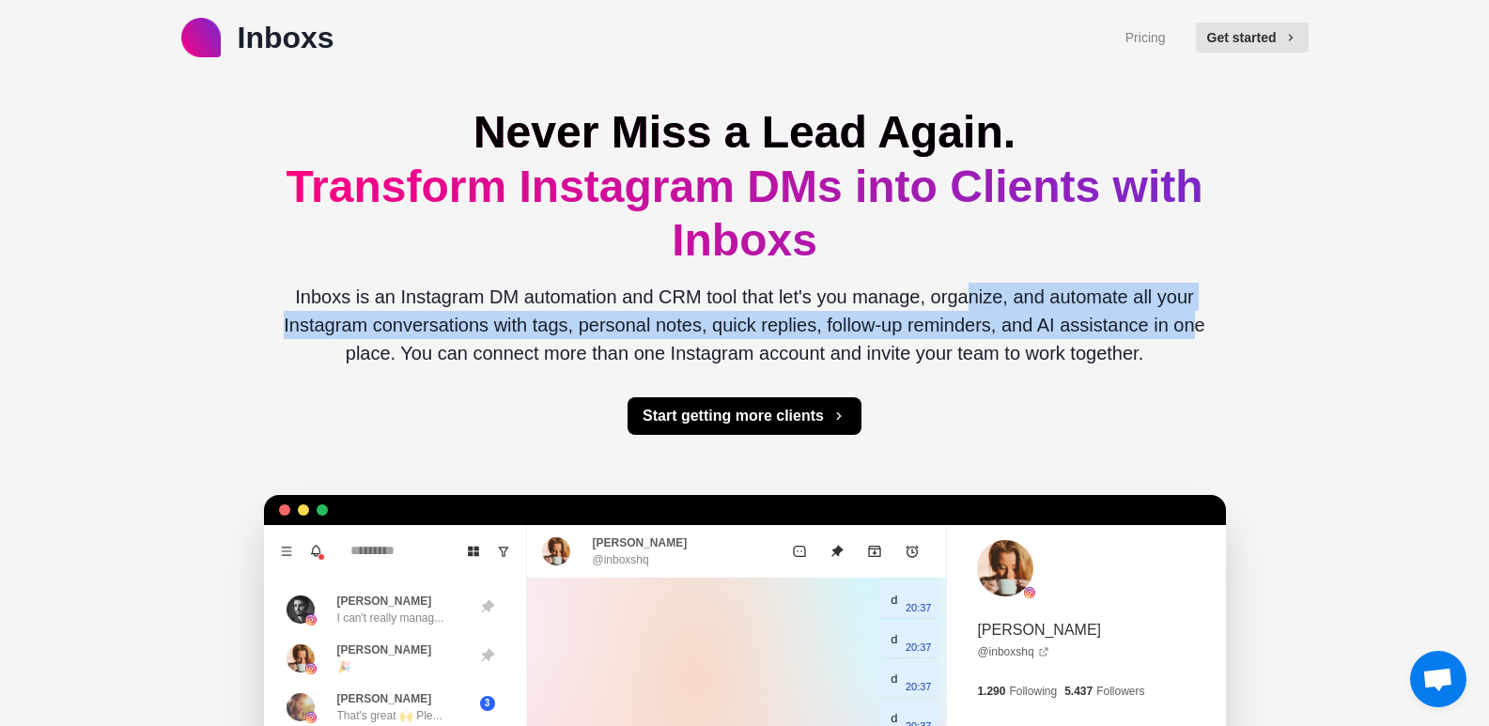
drag, startPoint x: 964, startPoint y: 306, endPoint x: 1213, endPoint y: 311, distance: 249.9
click at [1205, 311] on p "Inboxs is an Instagram DM automation and CRM tool that let's you manage, organi…" at bounding box center [745, 325] width 932 height 85
click at [651, 317] on p "Inboxs is an Instagram DM automation and CRM tool that let's you manage, organi…" at bounding box center [745, 325] width 932 height 85
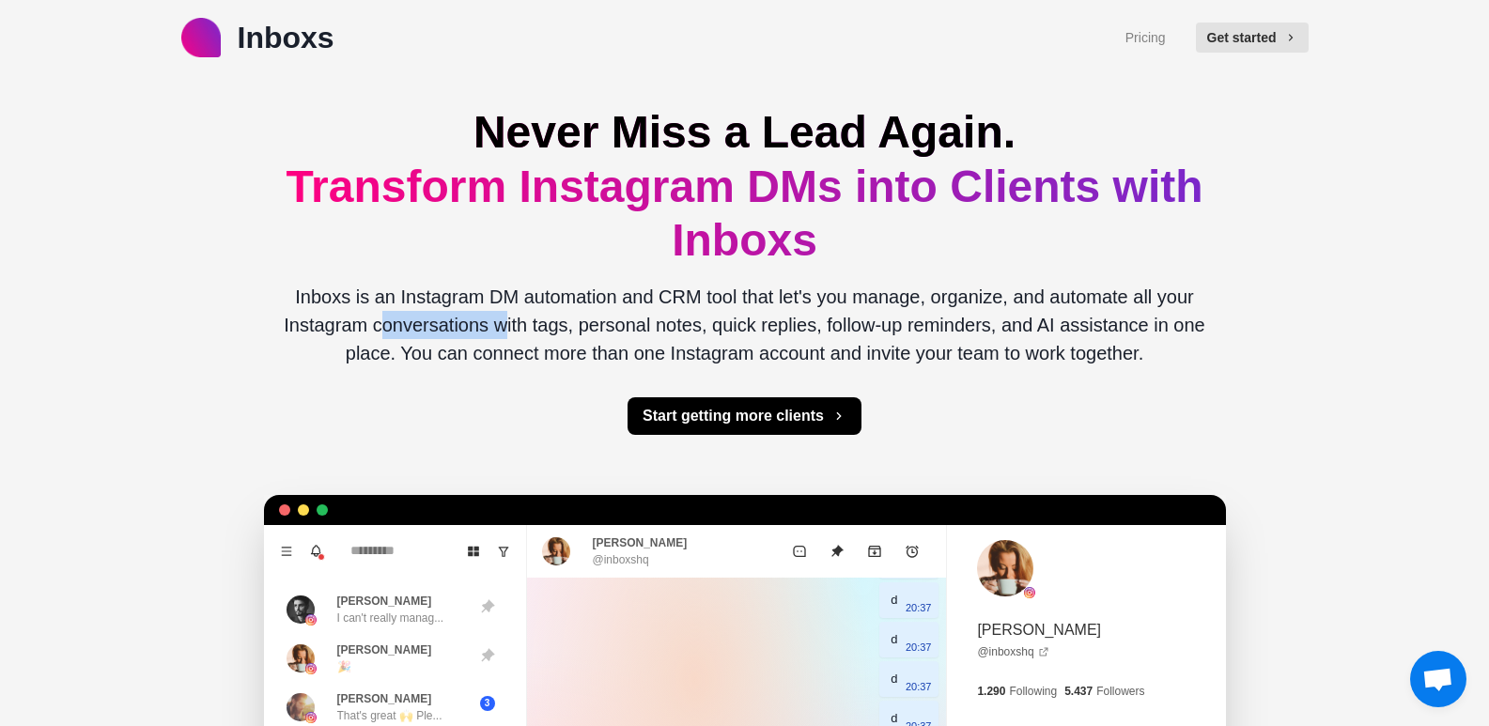
drag, startPoint x: 386, startPoint y: 316, endPoint x: 610, endPoint y: 321, distance: 224.5
click at [581, 321] on p "Inboxs is an Instagram DM automation and CRM tool that let's you manage, organi…" at bounding box center [745, 325] width 932 height 85
drag, startPoint x: 758, startPoint y: 322, endPoint x: 1004, endPoint y: 322, distance: 246.1
click at [958, 322] on p "Inboxs is an Instagram DM automation and CRM tool that let's you manage, organi…" at bounding box center [745, 325] width 932 height 85
drag, startPoint x: 1073, startPoint y: 324, endPoint x: 1215, endPoint y: 325, distance: 142.8
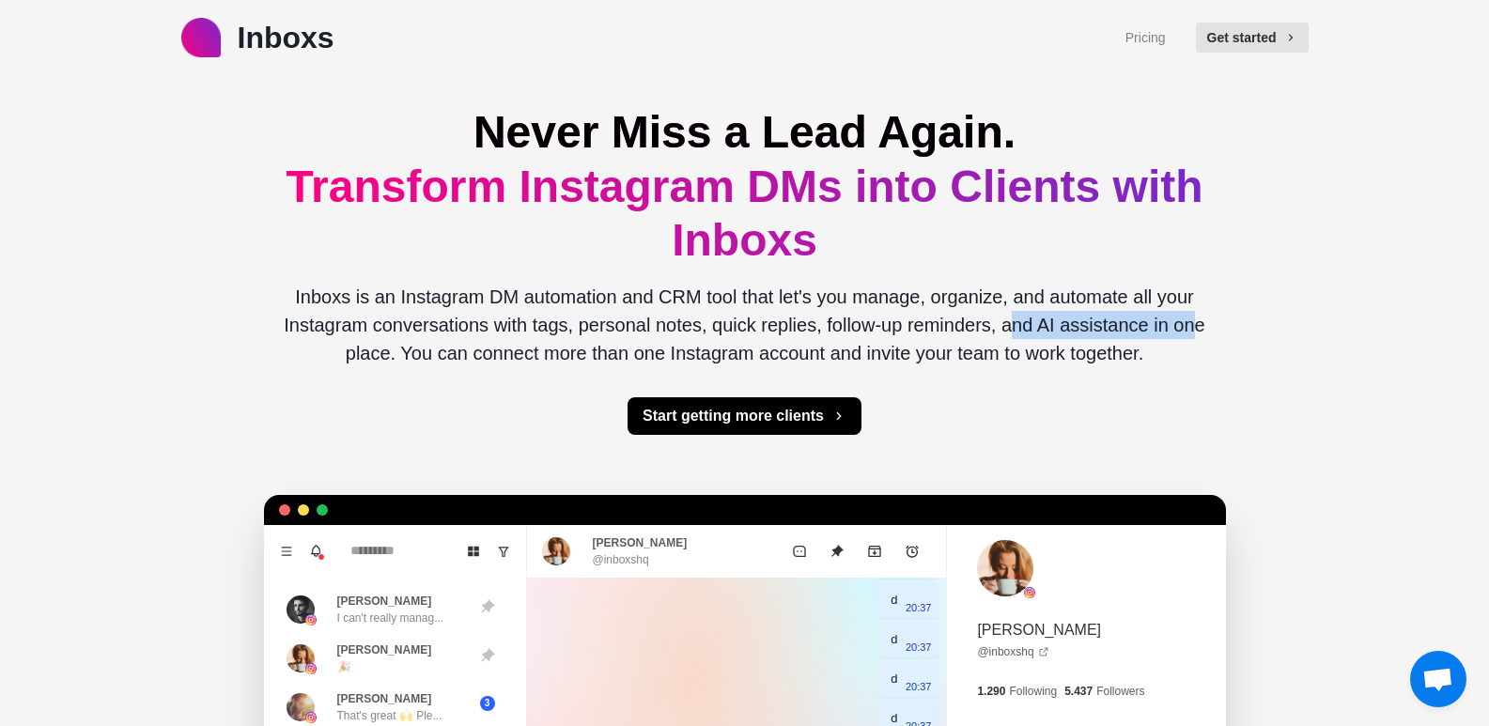
click at [1229, 324] on div "Inboxs Pricing Get started Never Miss a Lead Again. Transform Instagram DMs int…" at bounding box center [744, 544] width 1489 height 1089
drag, startPoint x: 872, startPoint y: 336, endPoint x: 1111, endPoint y: 343, distance: 239.6
click at [986, 338] on p "Inboxs is an Instagram DM automation and CRM tool that let's you manage, organi…" at bounding box center [745, 325] width 932 height 85
click at [1090, 340] on p "Inboxs is an Instagram DM automation and CRM tool that let's you manage, organi…" at bounding box center [745, 325] width 932 height 85
click at [1166, 41] on link "Pricing" at bounding box center [1145, 38] width 40 height 20
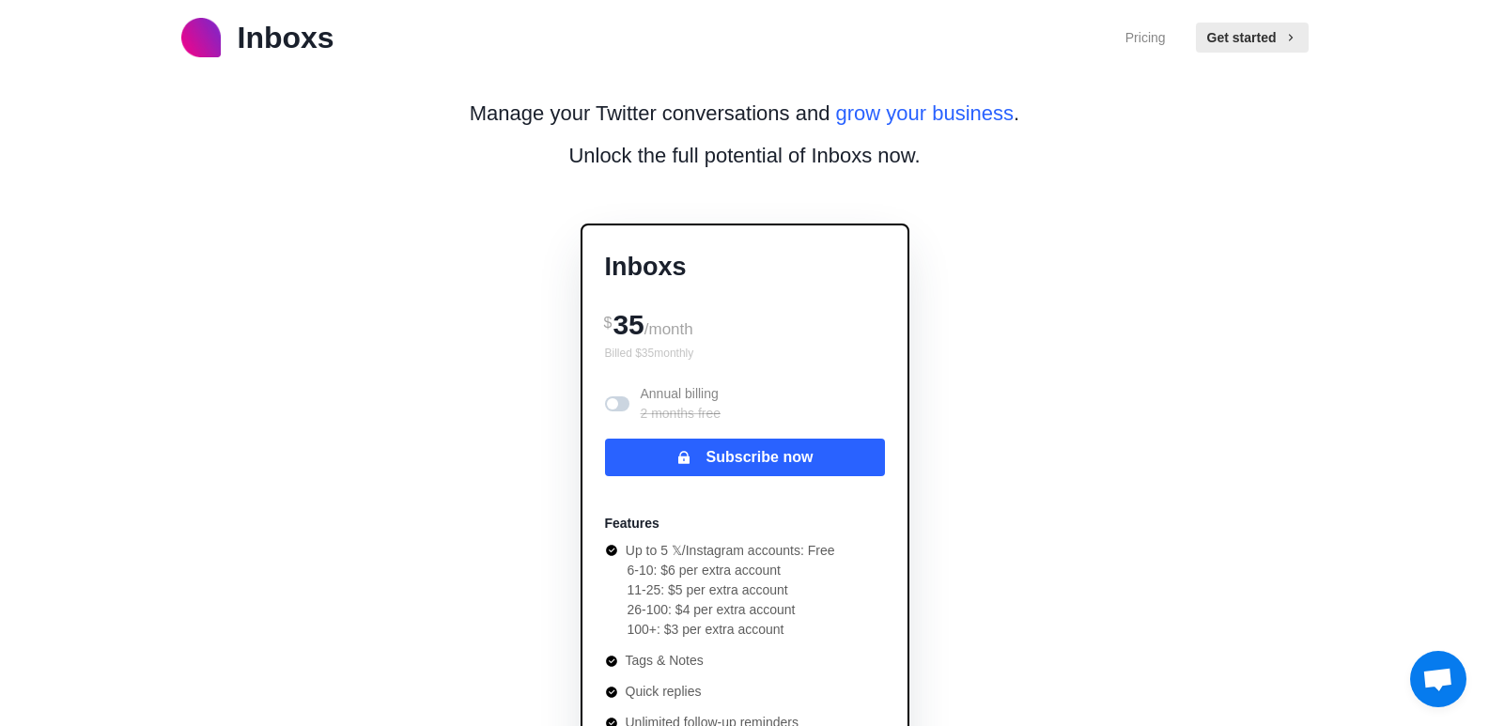
click at [615, 402] on span at bounding box center [612, 403] width 11 height 11
click at [616, 402] on span at bounding box center [621, 403] width 11 height 11
click at [615, 402] on span at bounding box center [612, 403] width 11 height 11
click at [616, 402] on span at bounding box center [621, 403] width 11 height 11
click at [615, 402] on span at bounding box center [612, 403] width 11 height 11
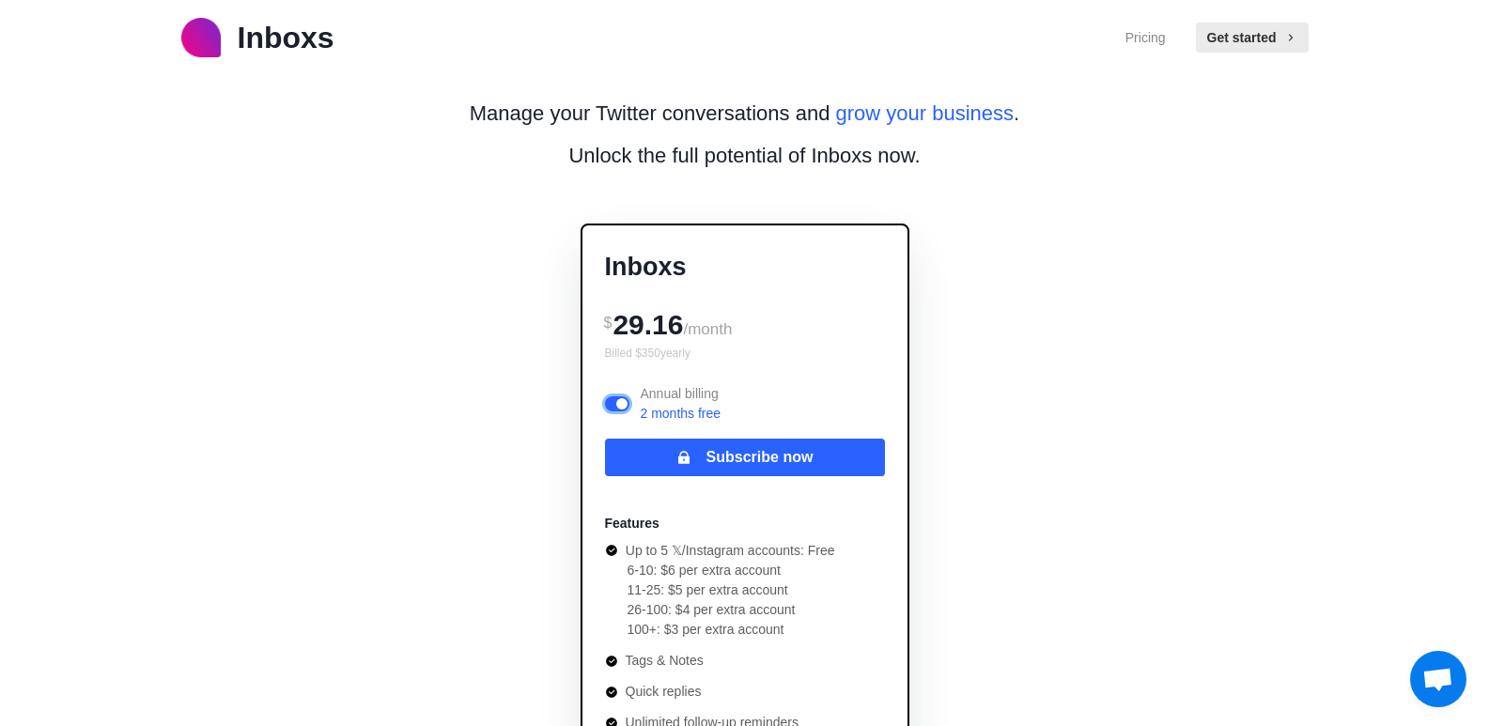
click at [616, 402] on span at bounding box center [621, 403] width 11 height 11
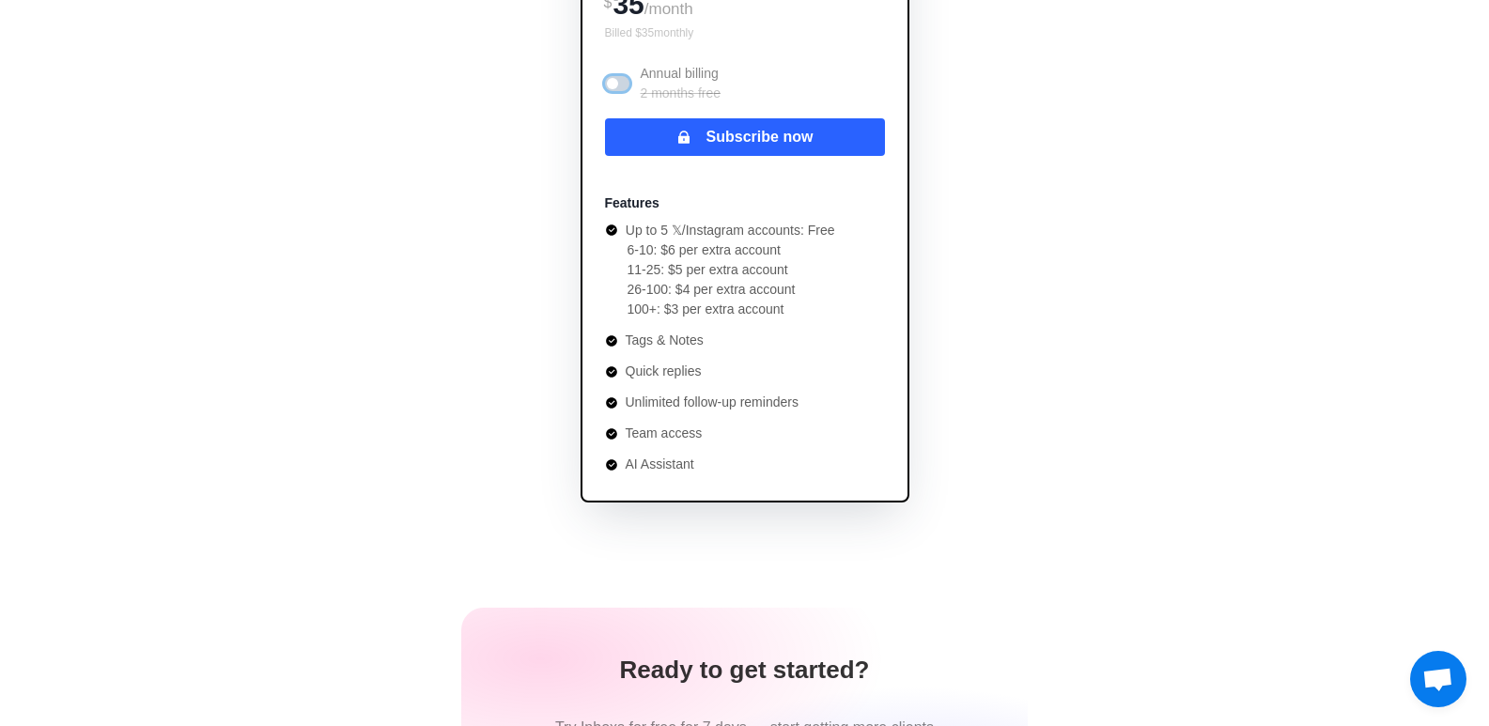
scroll to position [188, 0]
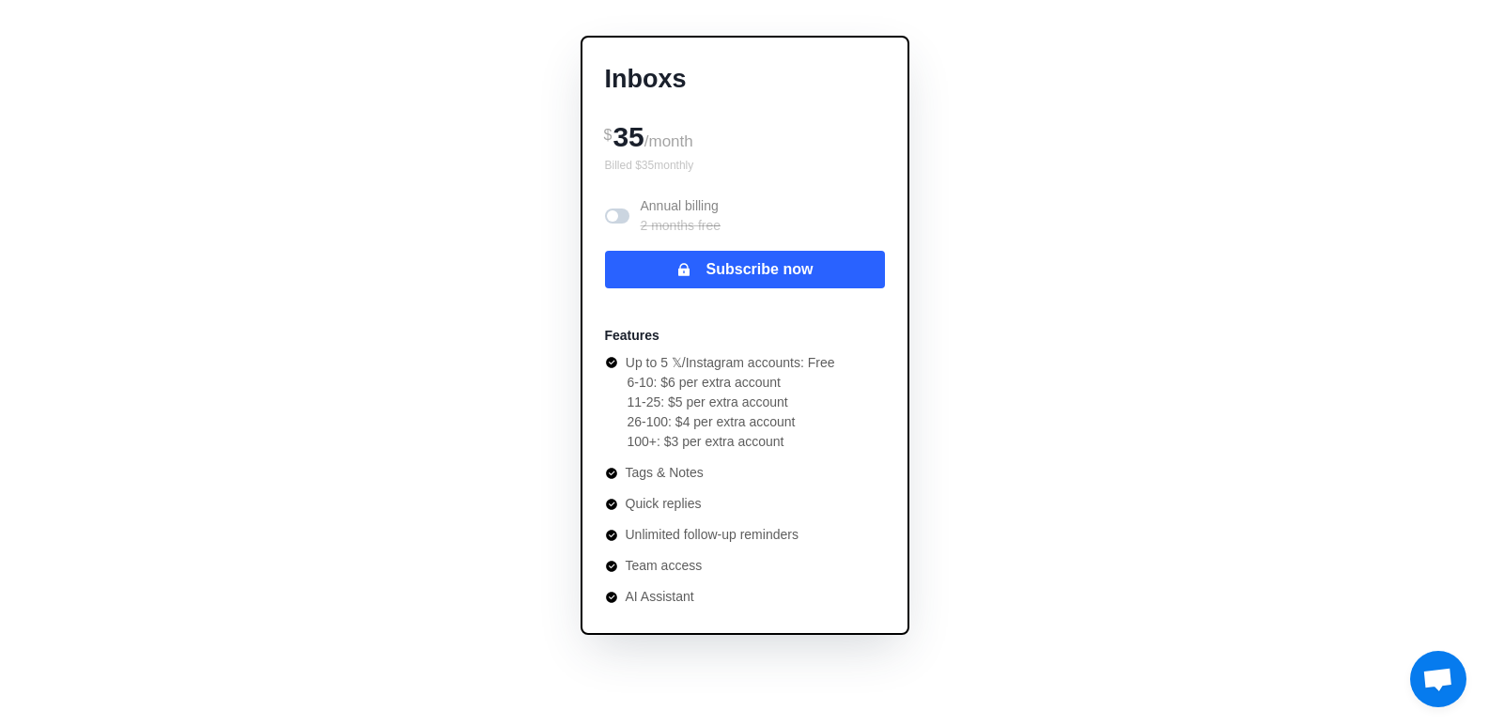
drag, startPoint x: 1279, startPoint y: 507, endPoint x: 1256, endPoint y: 502, distance: 23.9
click at [1279, 507] on div "Inboxs Pricing Get started Manage your Twitter conversations and grow your busi…" at bounding box center [744, 624] width 1489 height 1625
